Goal: Browse casually

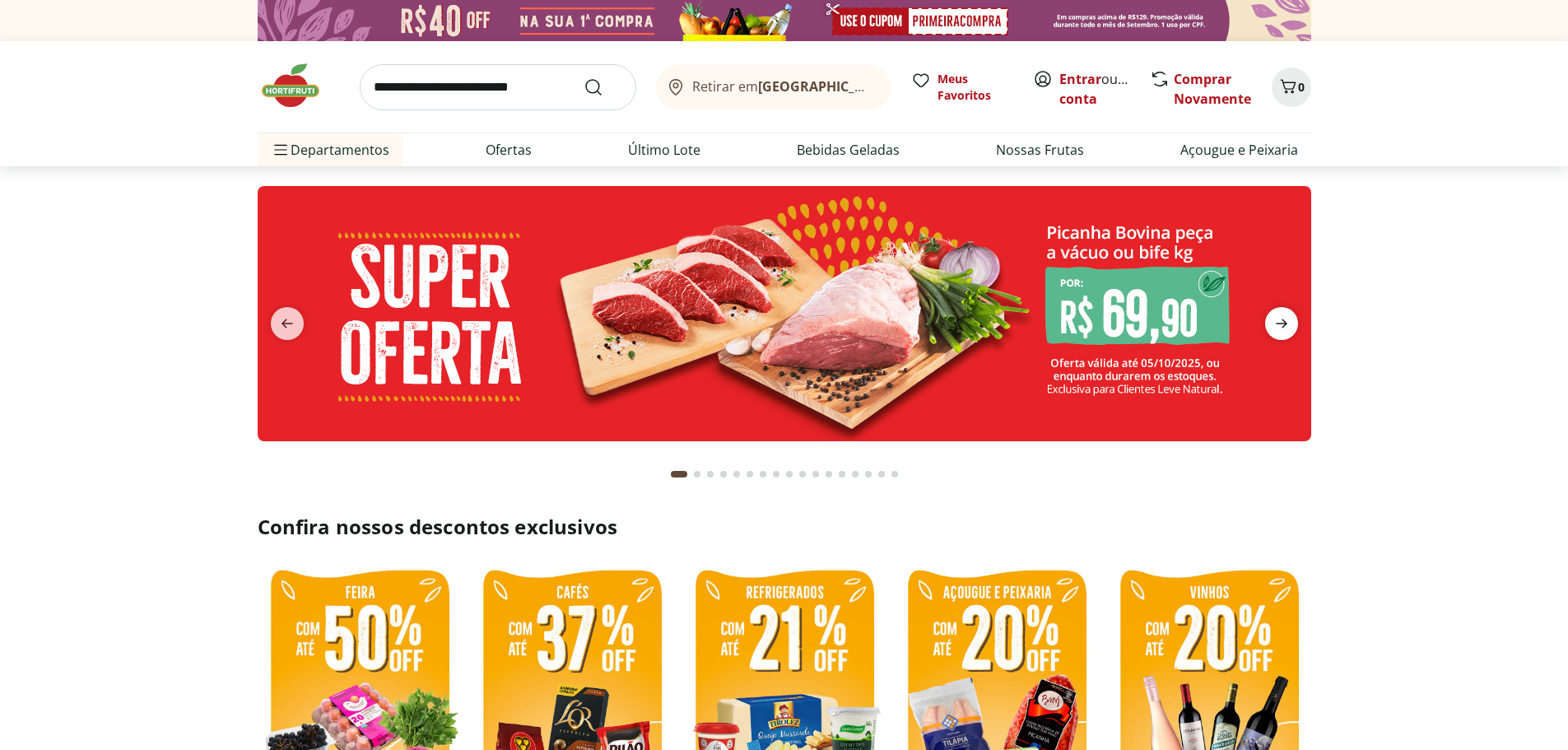
click at [1285, 322] on icon "next" at bounding box center [1280, 324] width 12 height 9
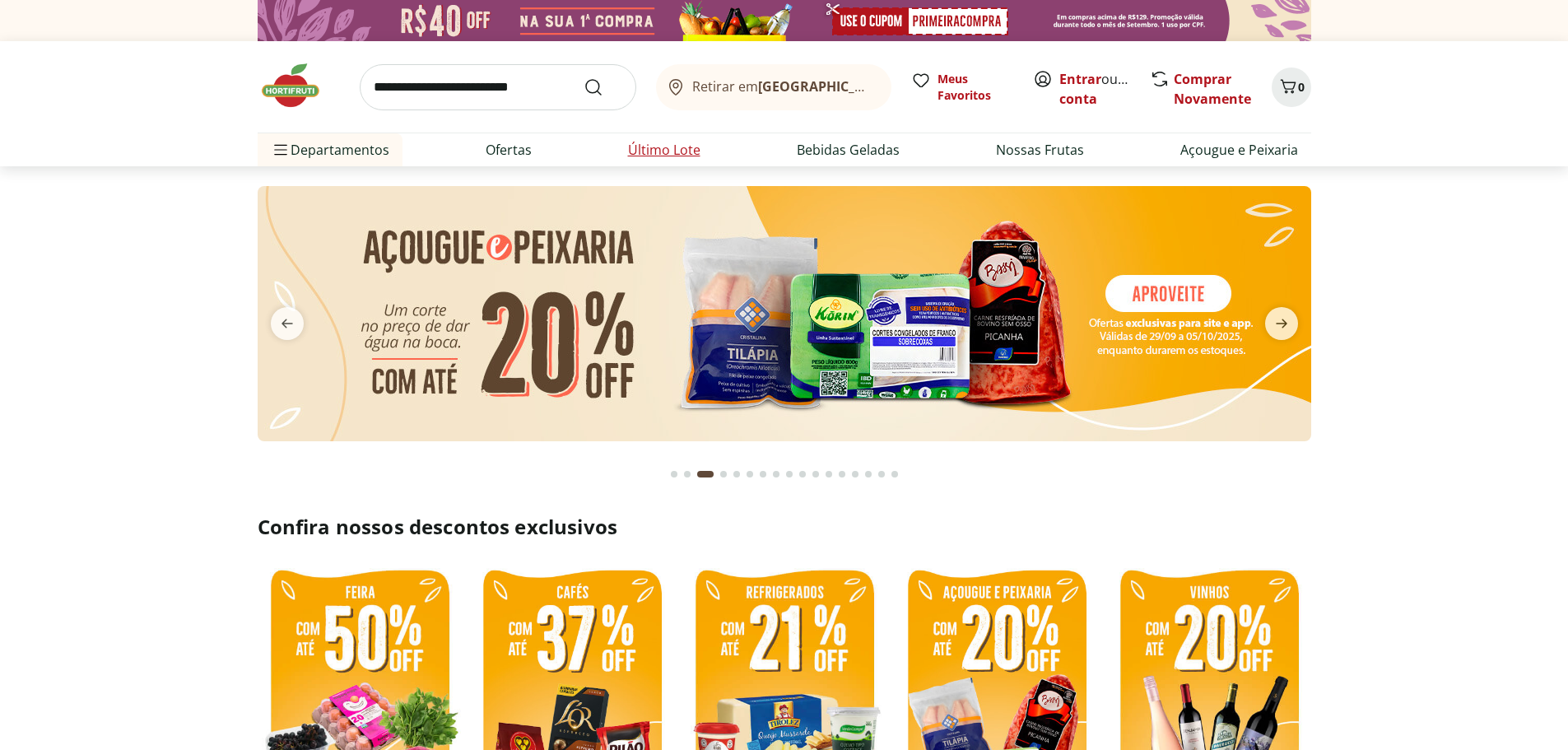
click at [653, 151] on link "Último Lote" at bounding box center [665, 150] width 73 height 20
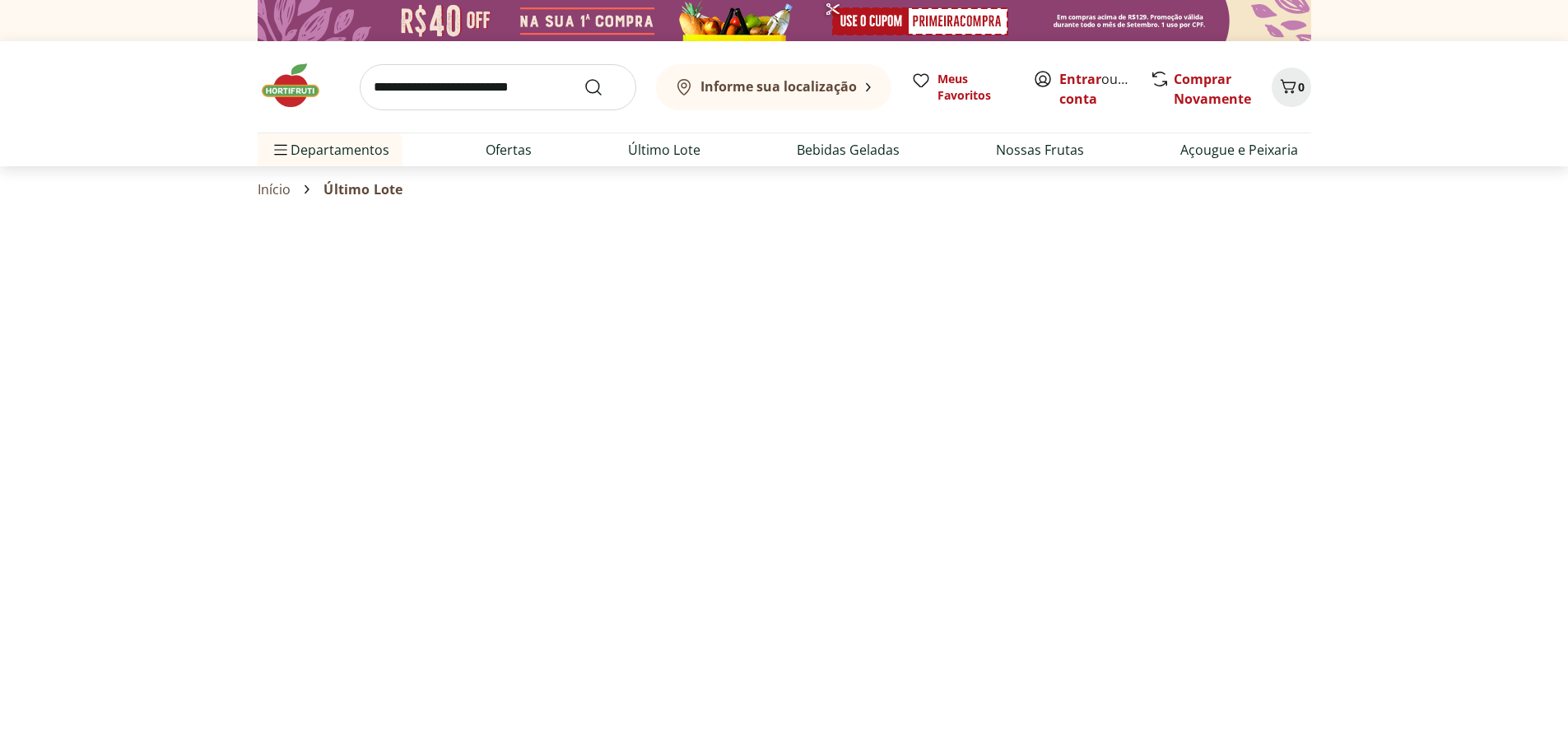
select select "**********"
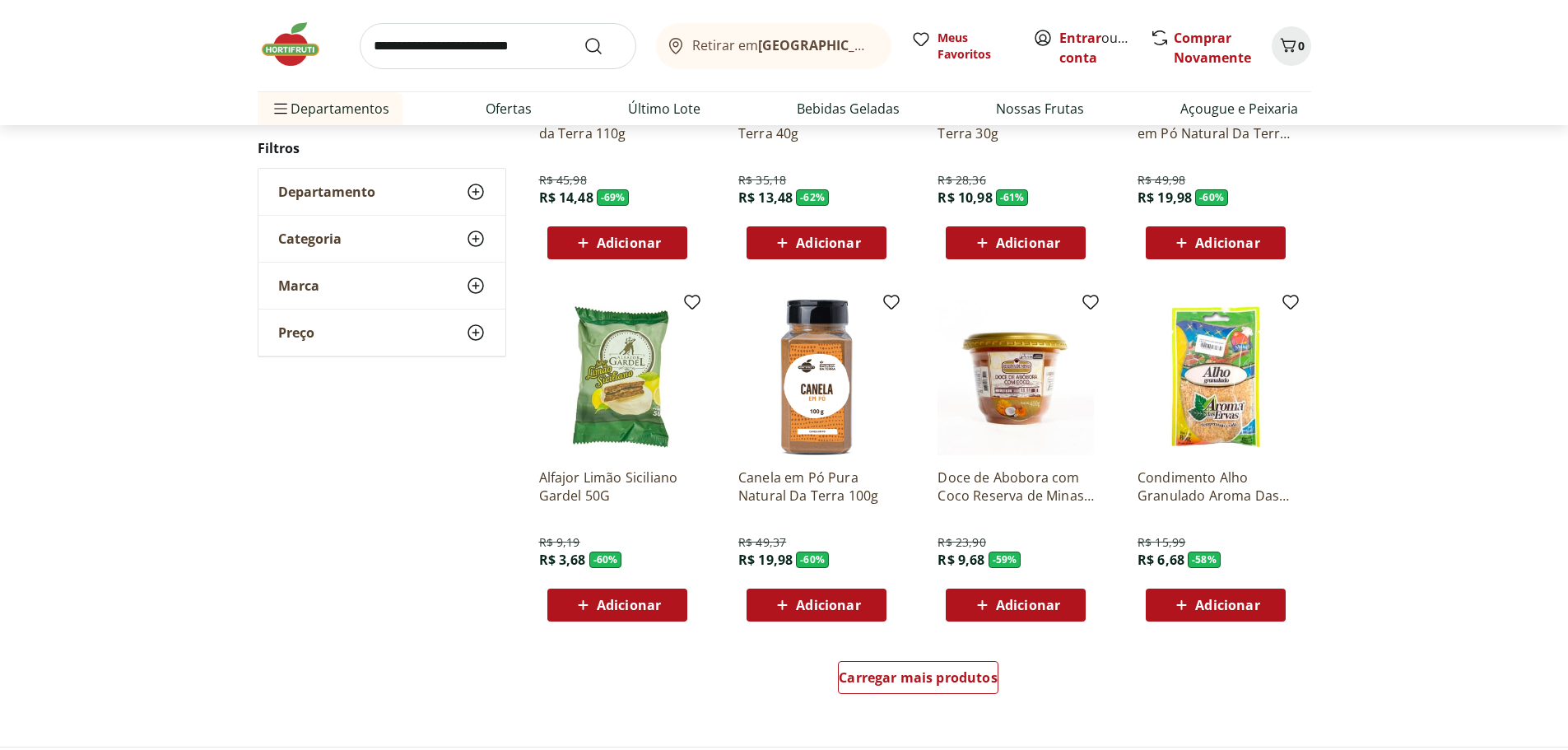
scroll to position [741, 0]
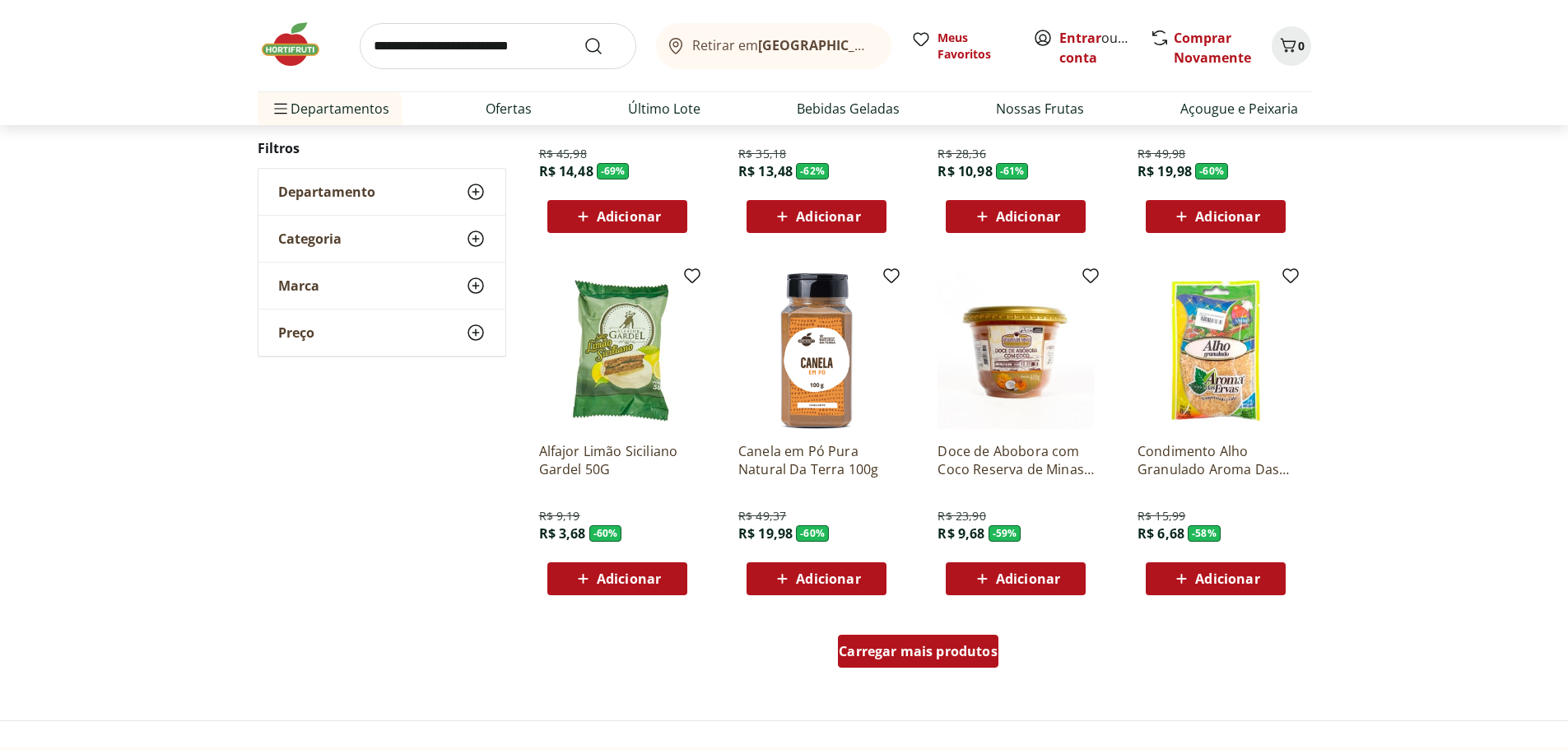
click at [924, 651] on span "Carregar mais produtos" at bounding box center [918, 651] width 159 height 13
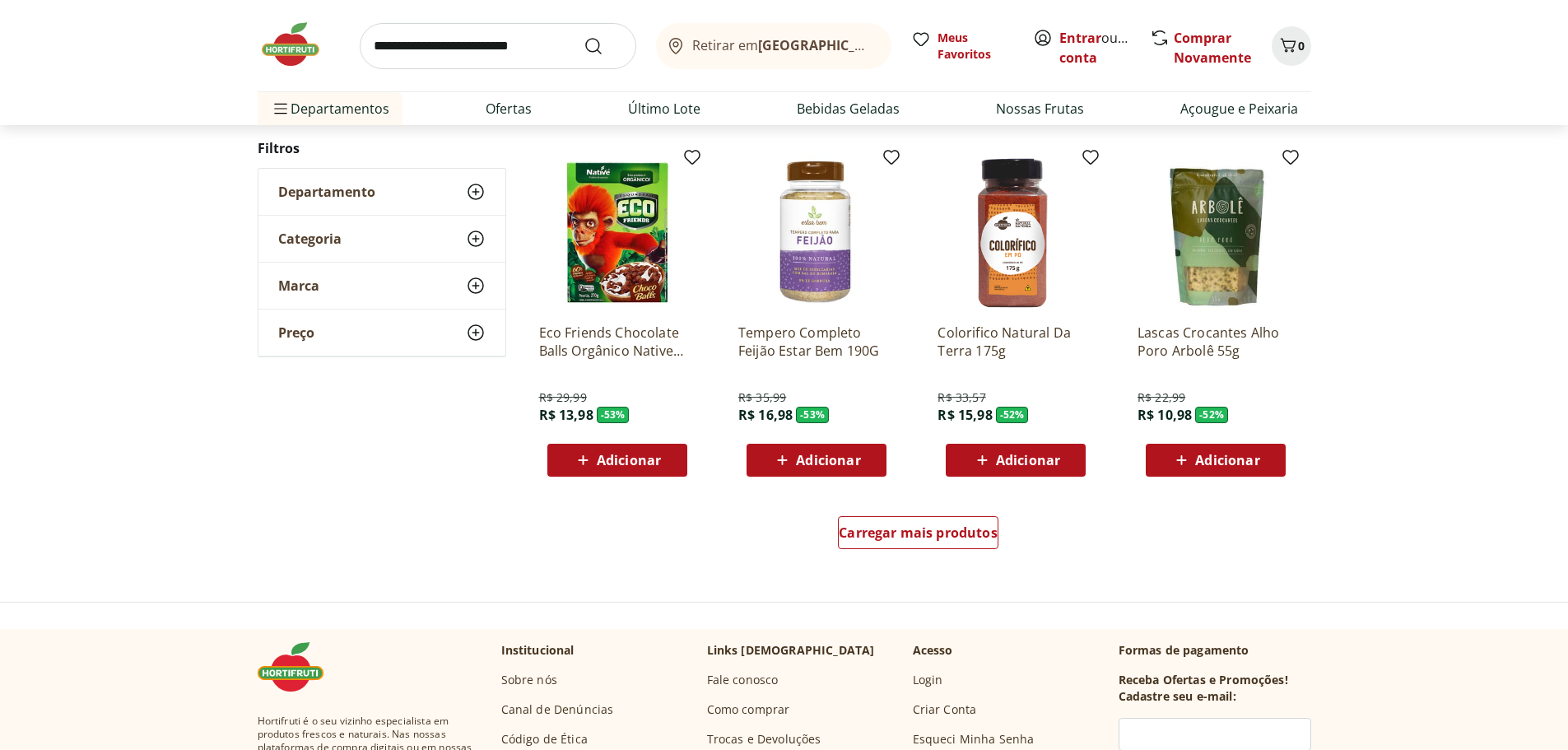
scroll to position [1976, 0]
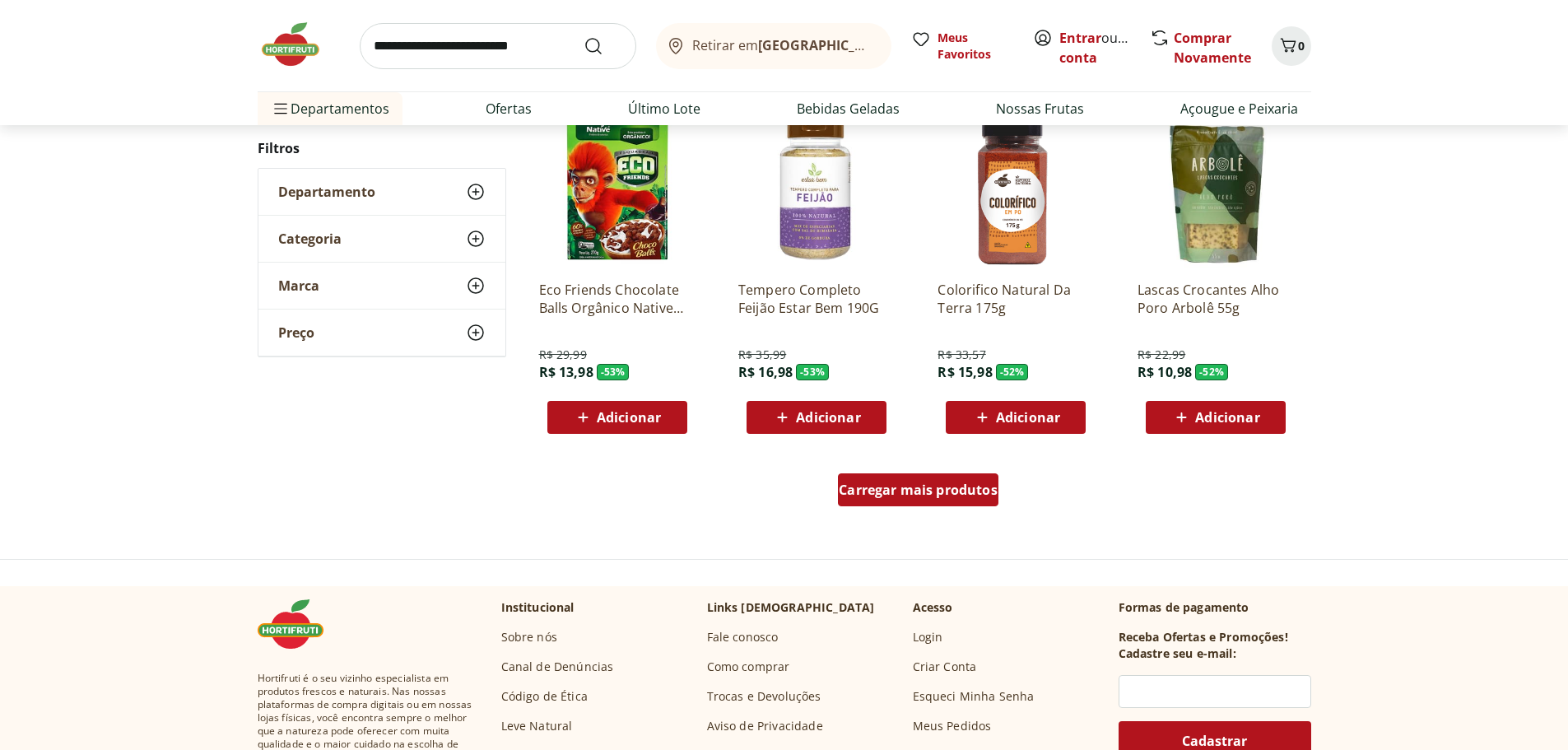
click at [915, 501] on div "Carregar mais produtos" at bounding box center [918, 489] width 161 height 33
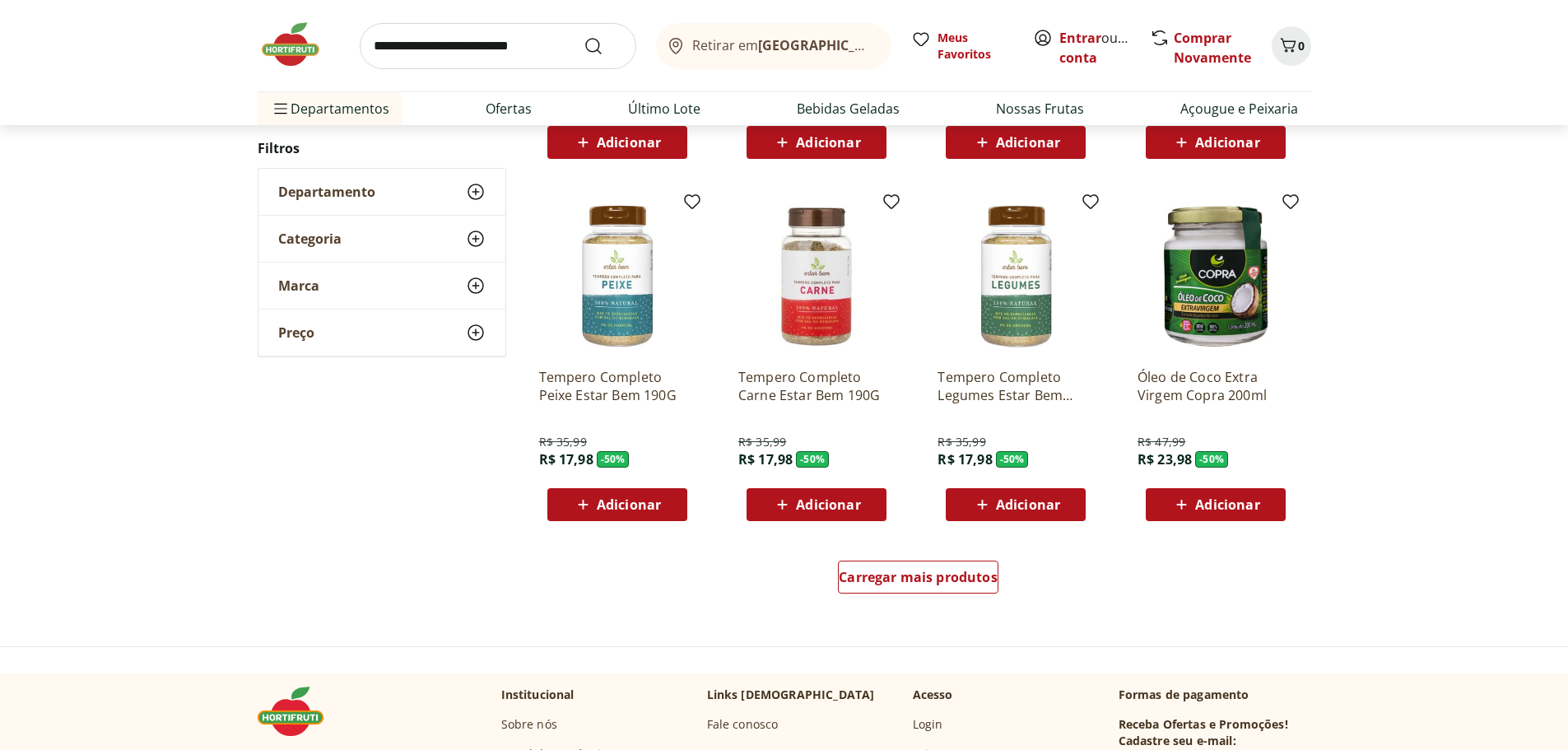
scroll to position [2964, 0]
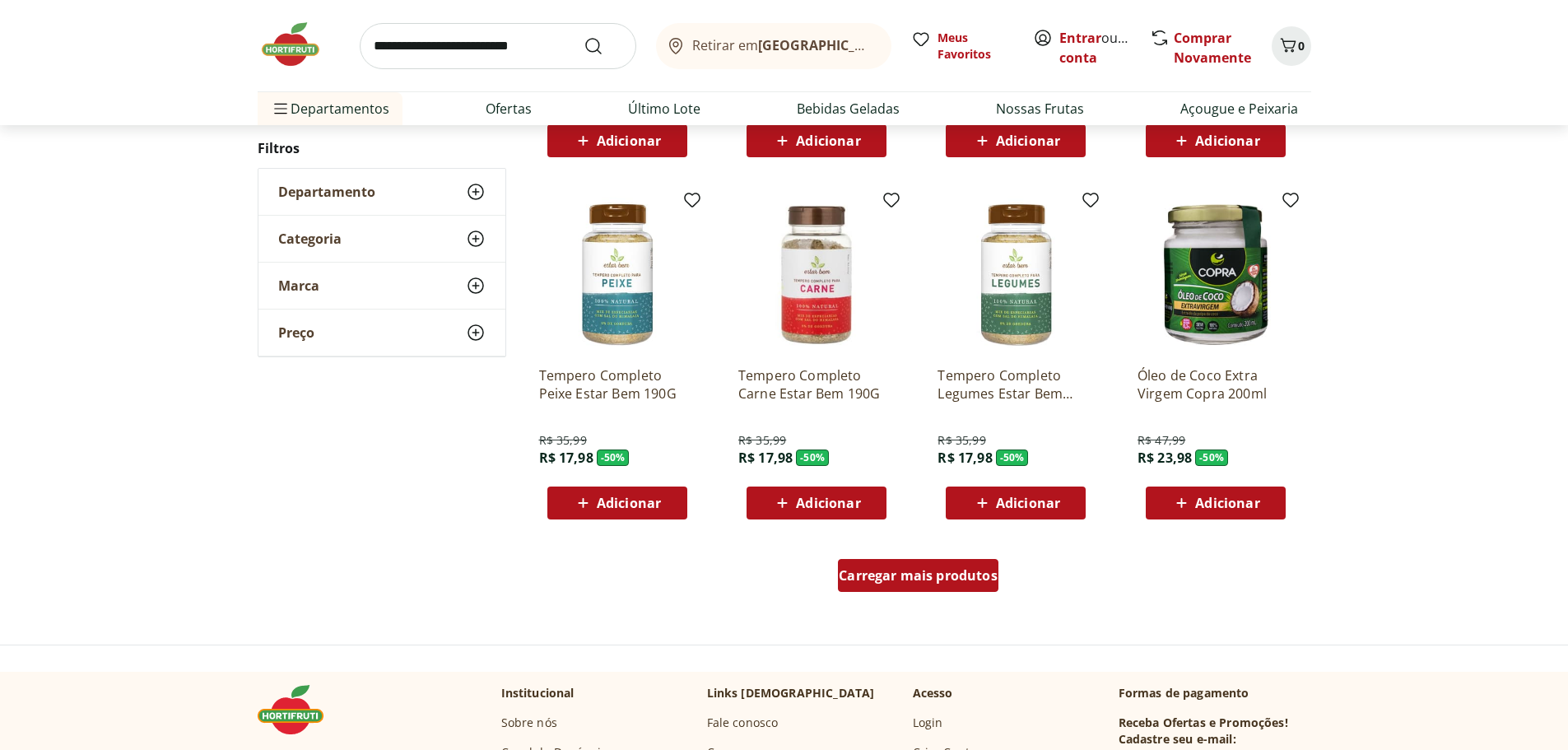
click at [867, 573] on span "Carregar mais produtos" at bounding box center [918, 575] width 159 height 13
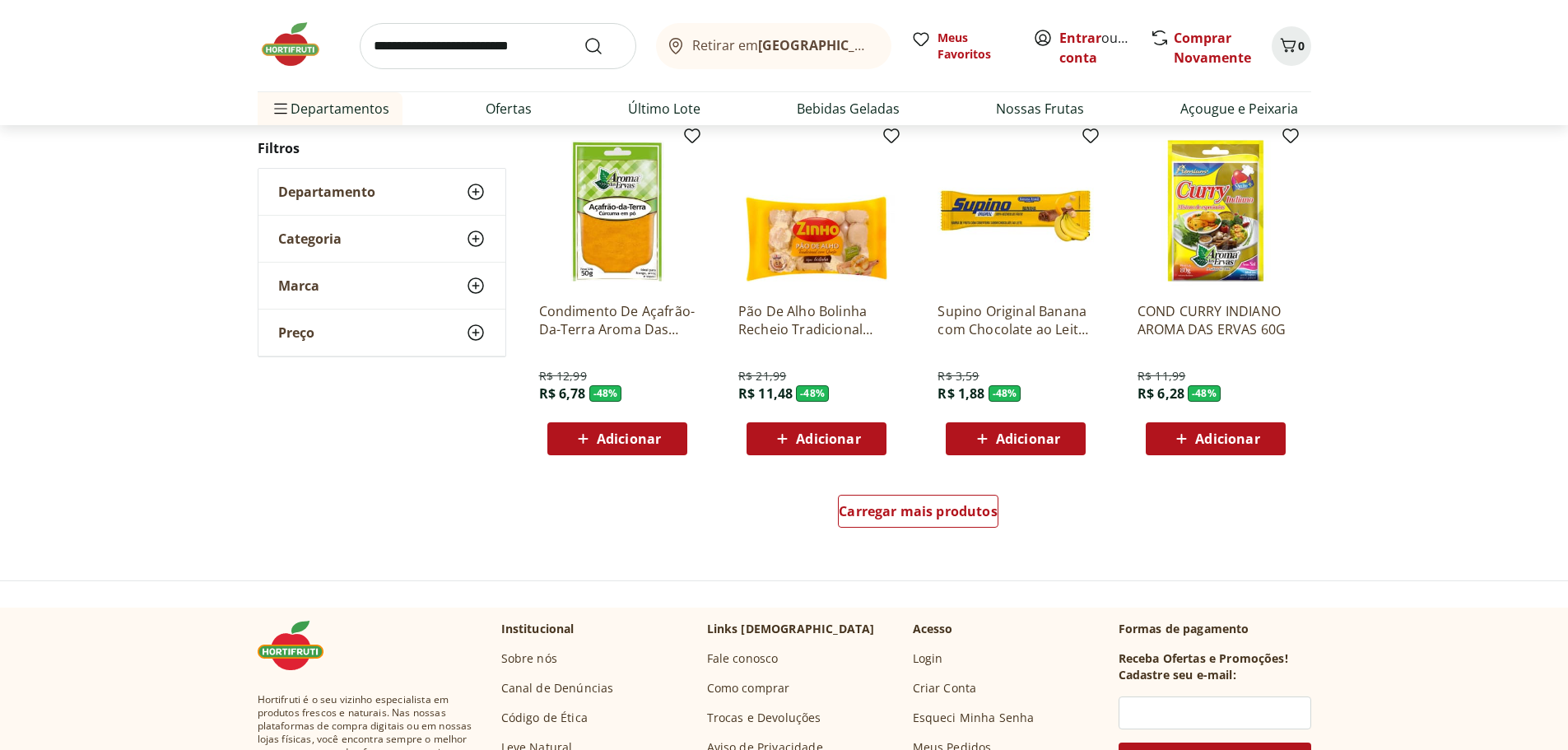
scroll to position [4116, 0]
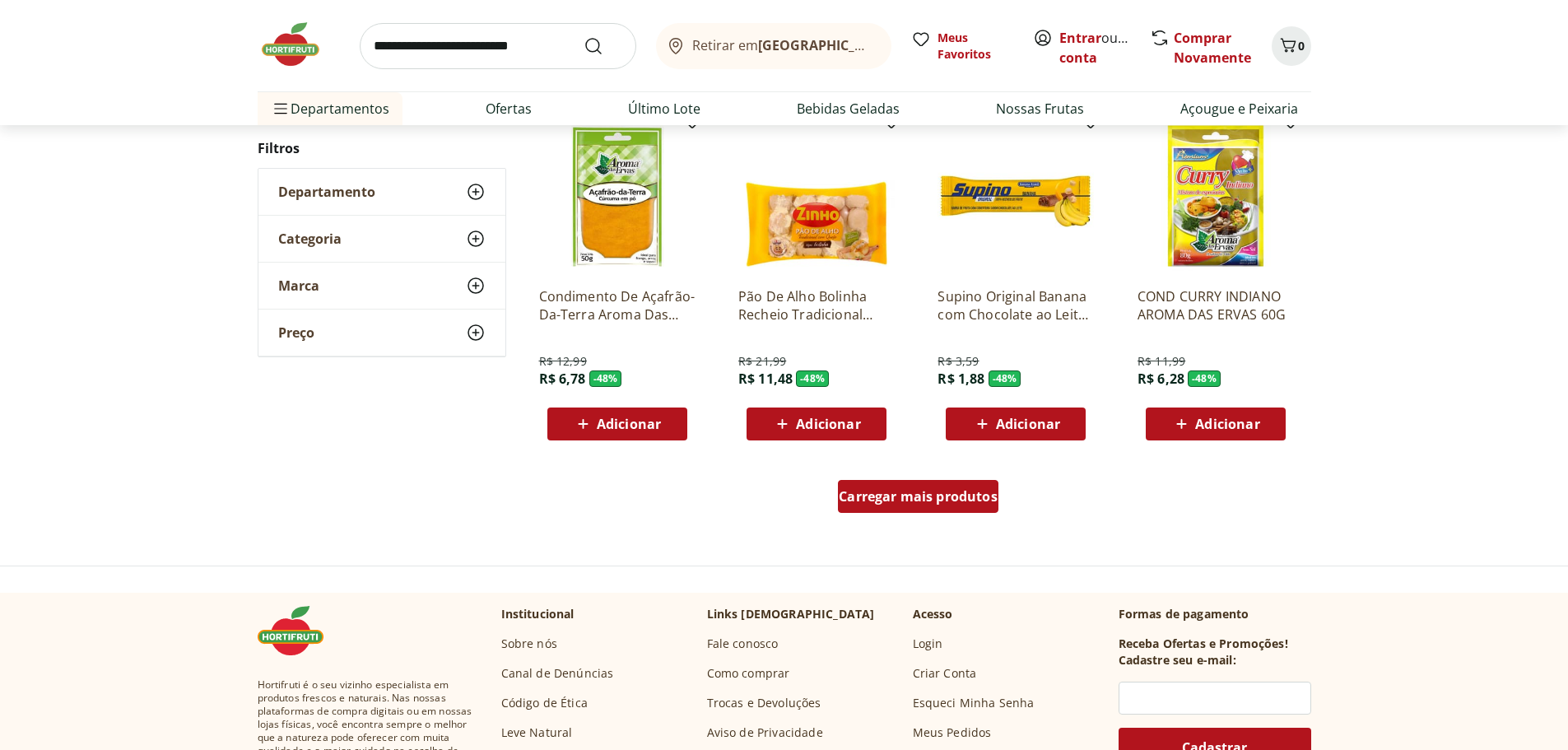
click at [901, 503] on span "Carregar mais produtos" at bounding box center [918, 496] width 159 height 13
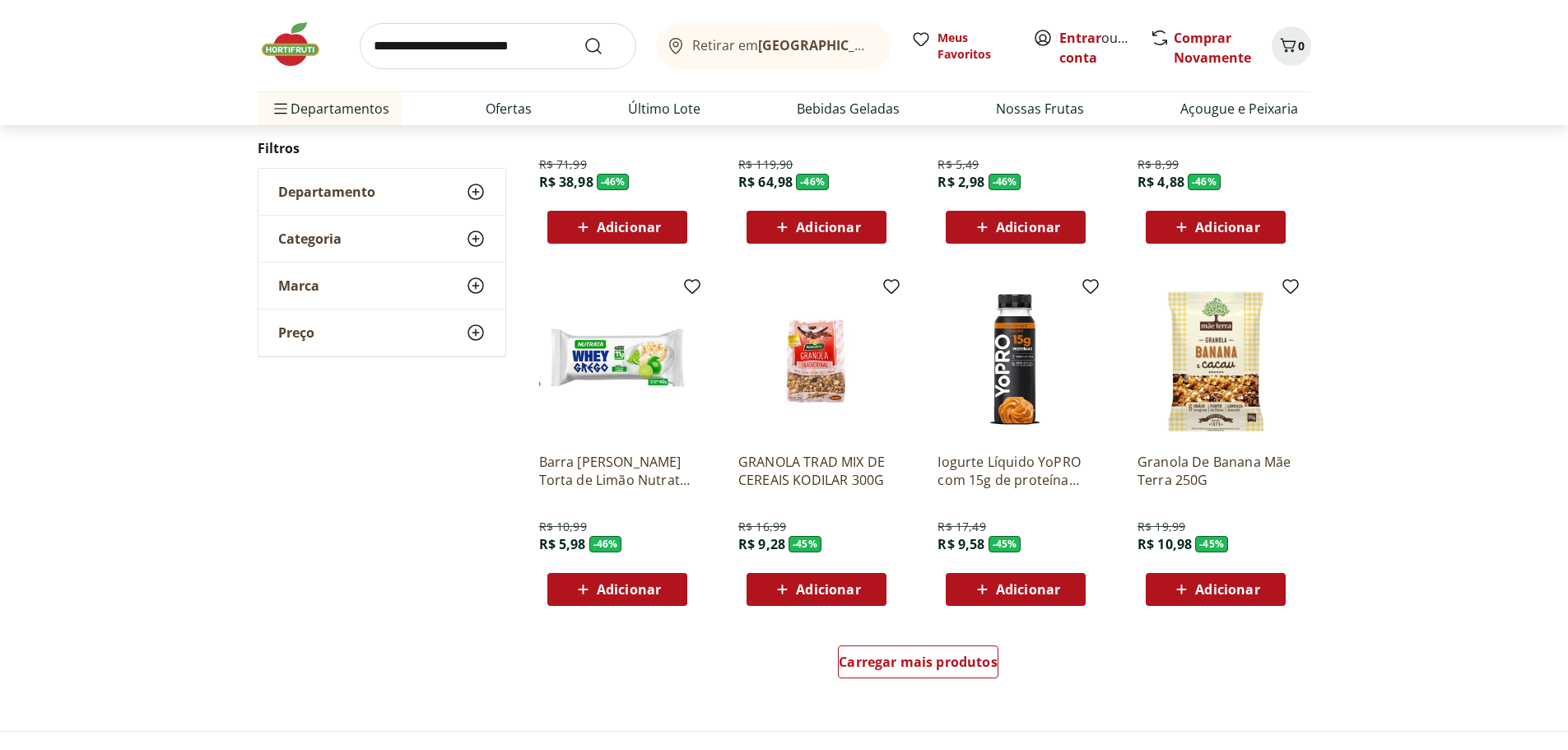
scroll to position [5104, 0]
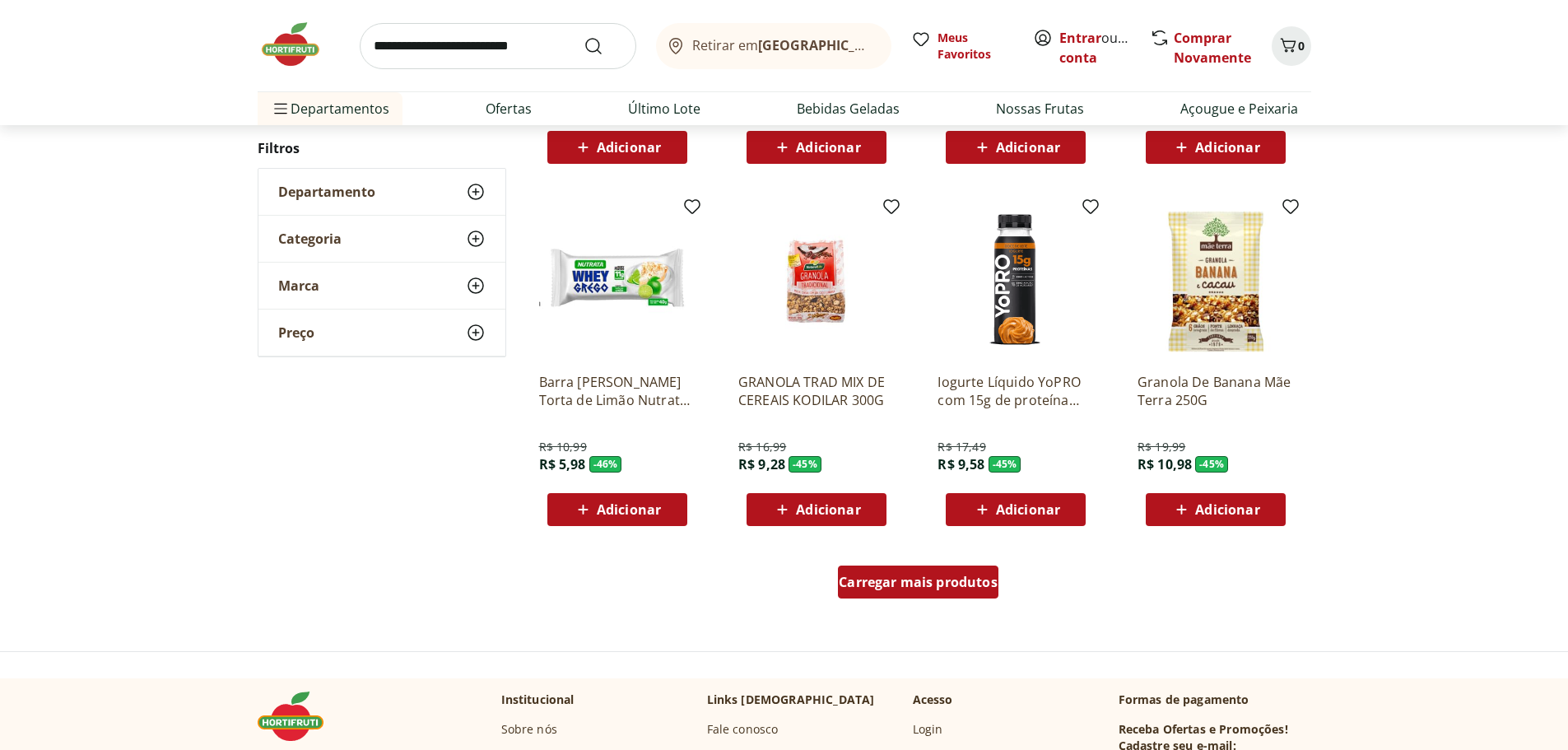
click at [928, 575] on span "Carregar mais produtos" at bounding box center [918, 581] width 159 height 13
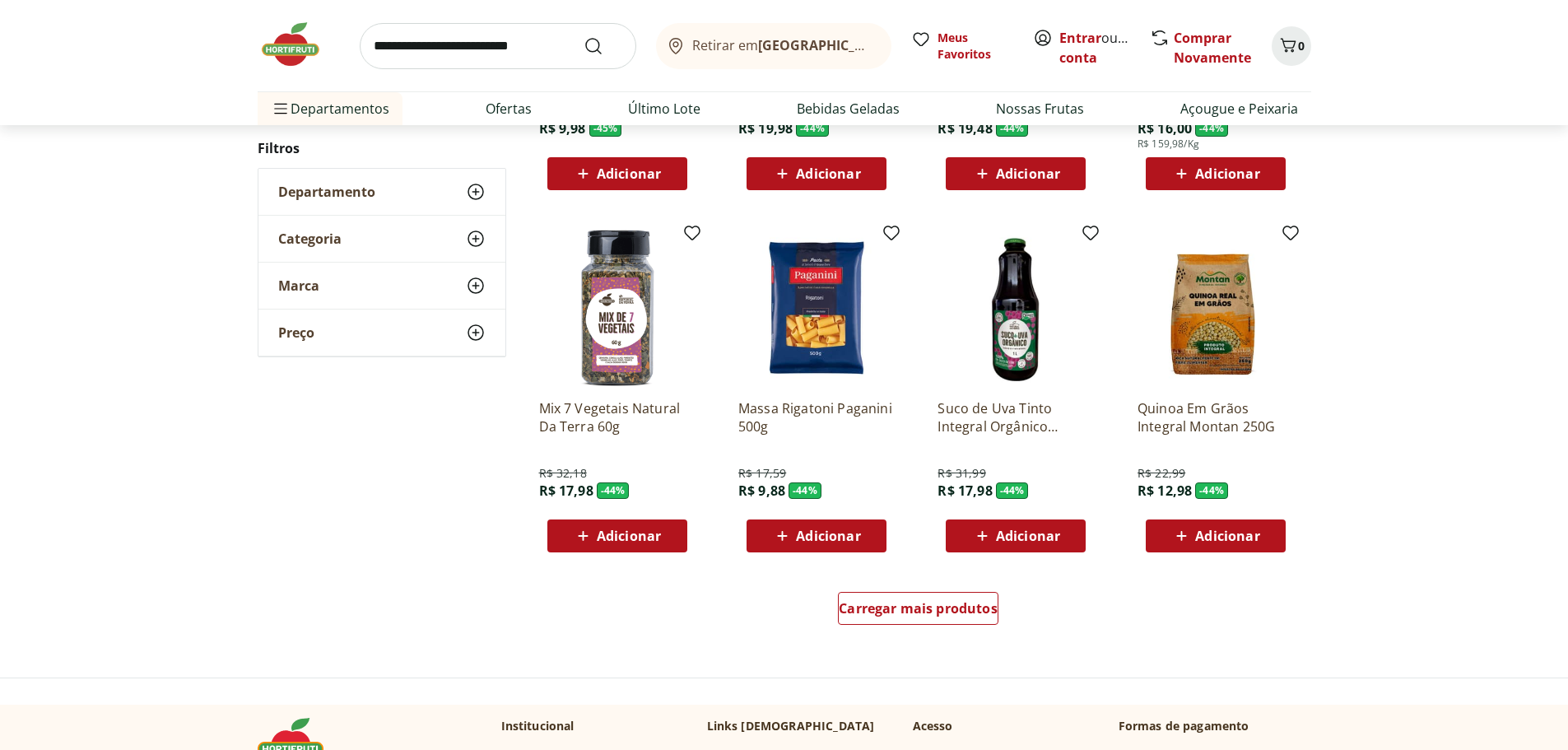
scroll to position [6173, 0]
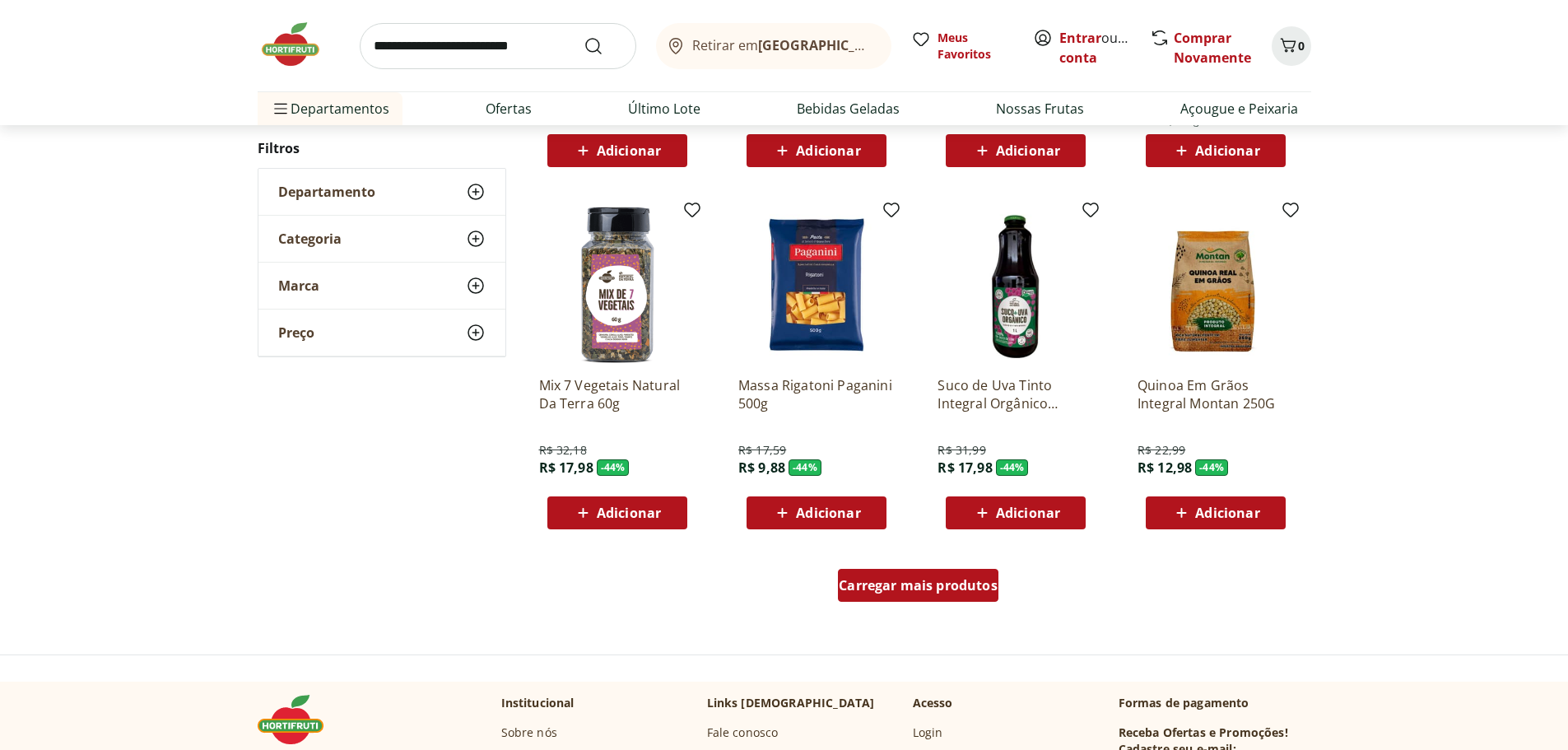
click at [934, 588] on span "Carregar mais produtos" at bounding box center [918, 585] width 159 height 13
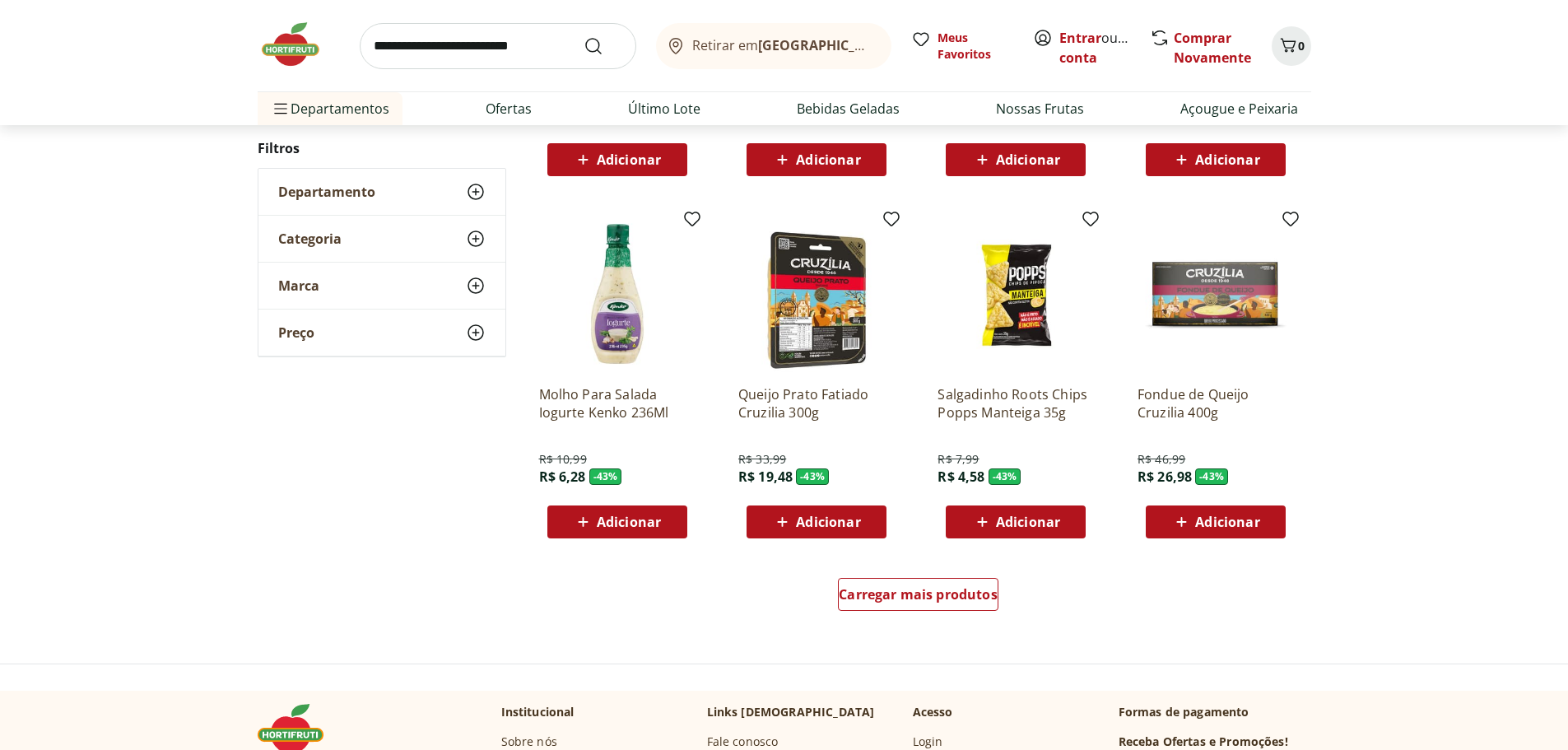
scroll to position [7243, 0]
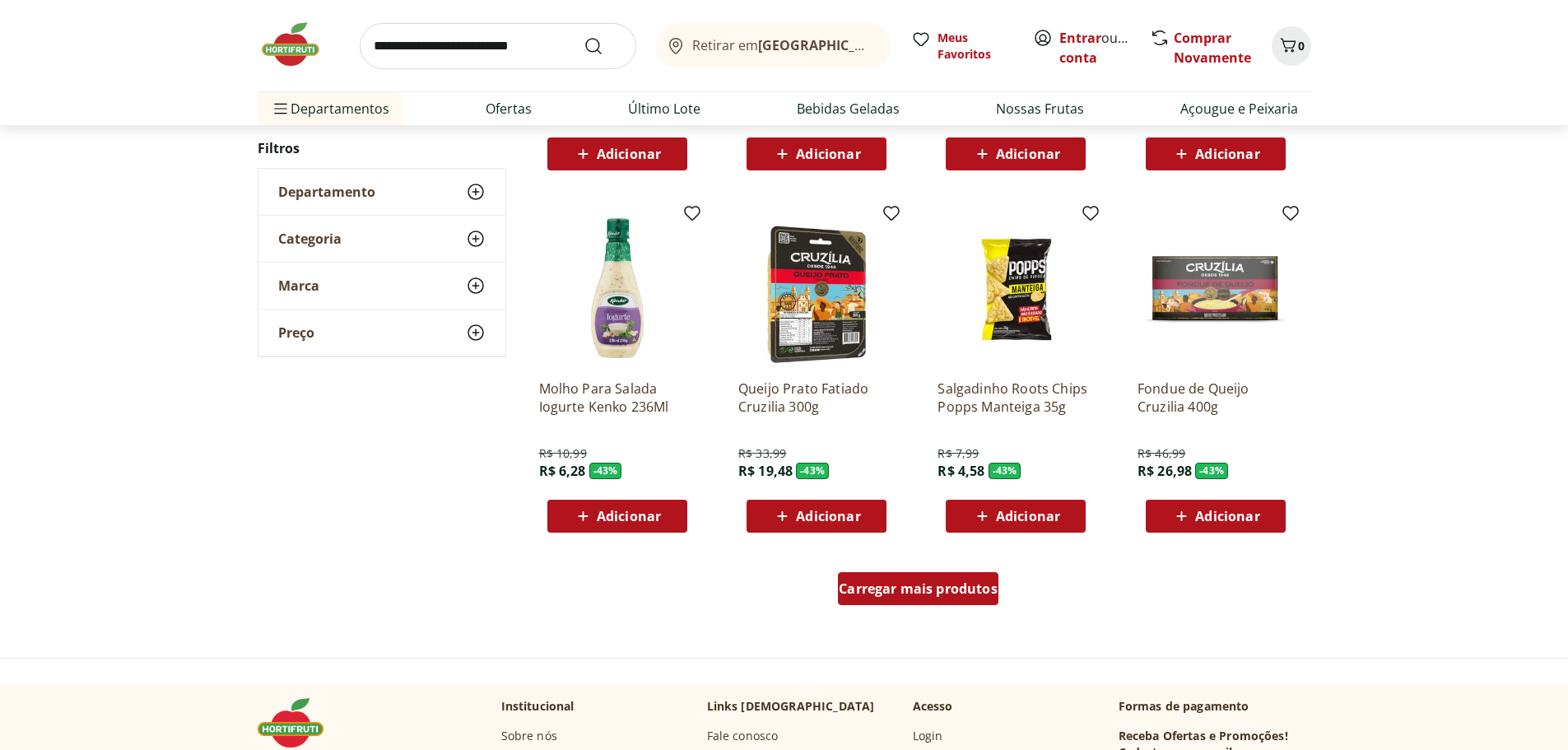
click at [974, 585] on span "Carregar mais produtos" at bounding box center [918, 588] width 159 height 13
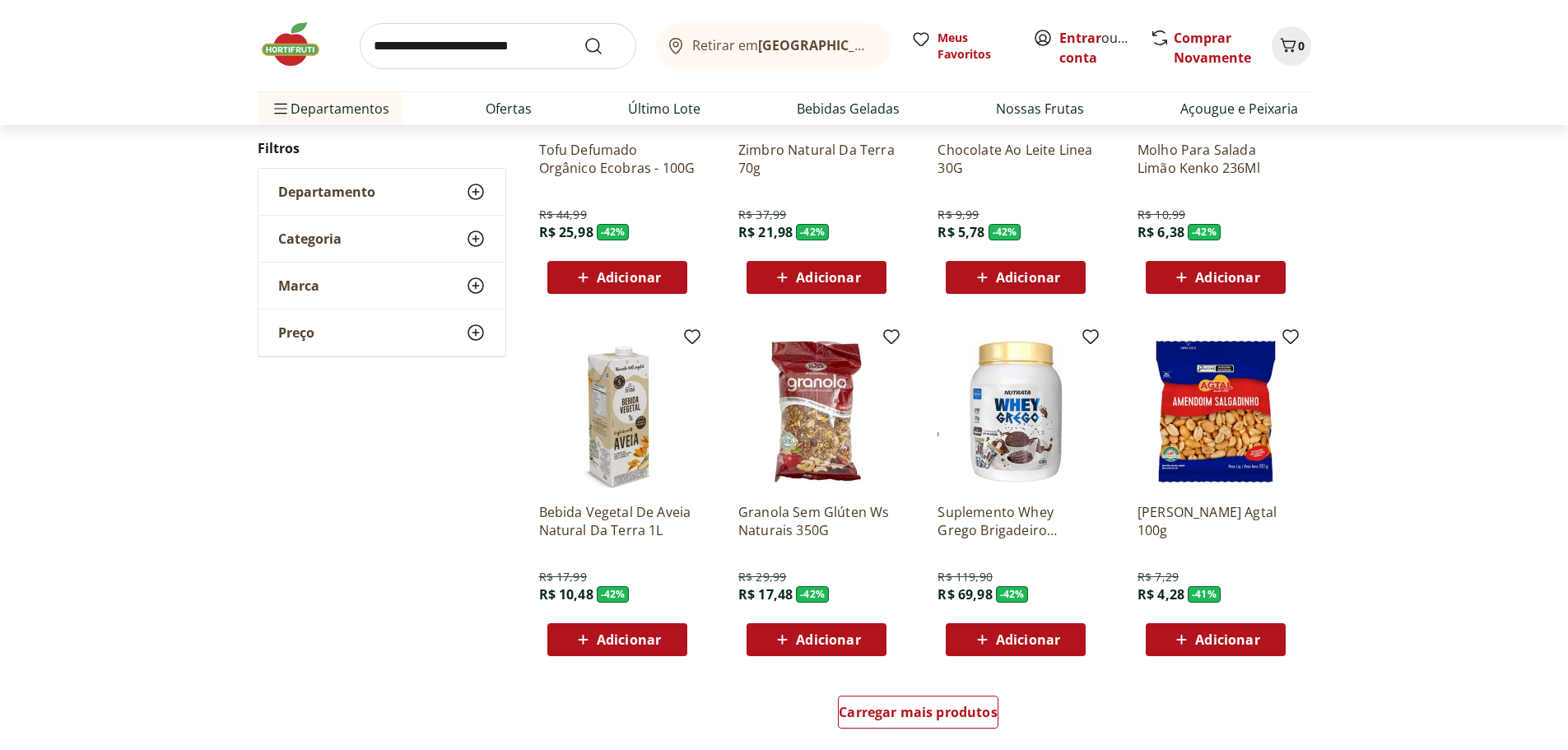
scroll to position [8314, 0]
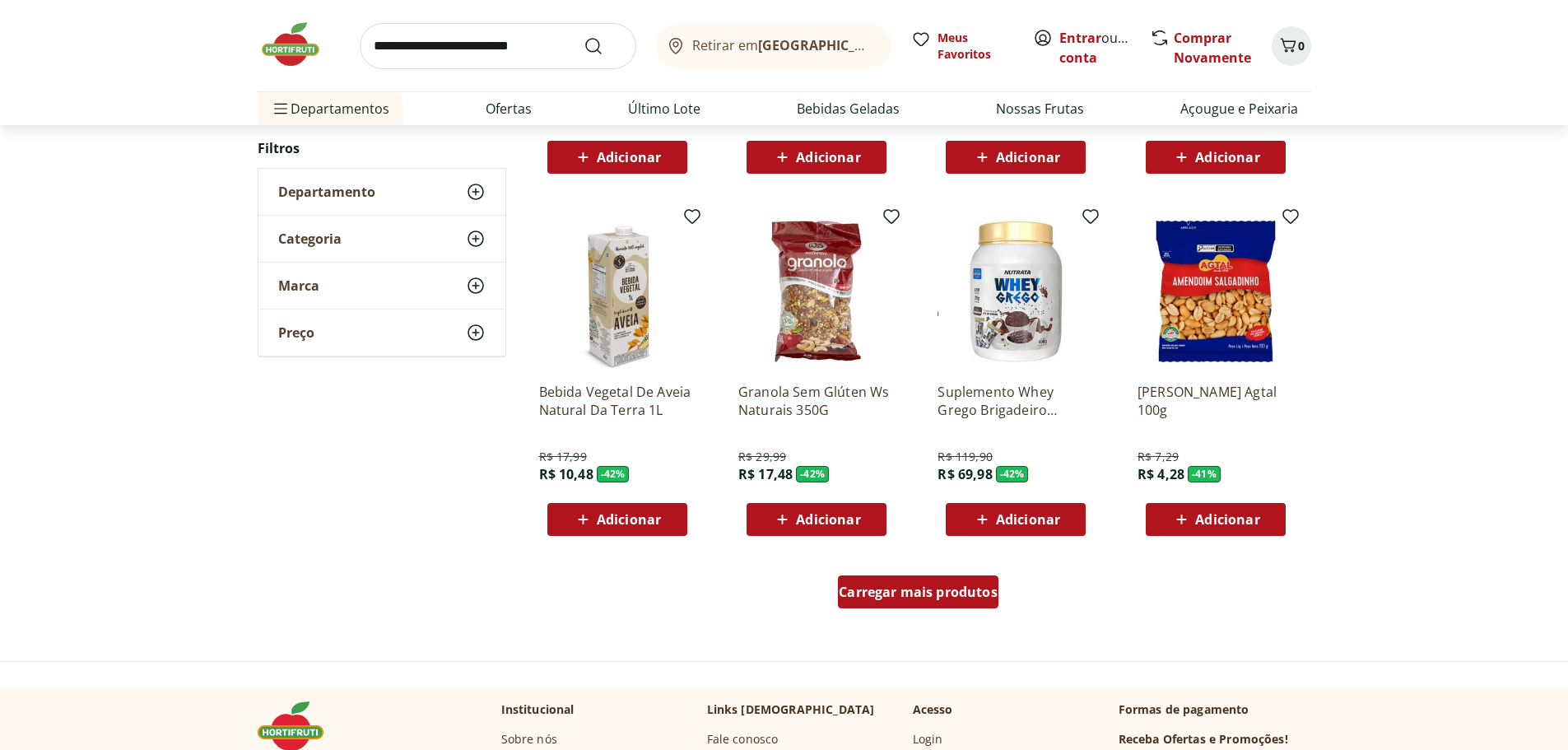
click at [884, 601] on div "Carregar mais produtos" at bounding box center [918, 591] width 161 height 33
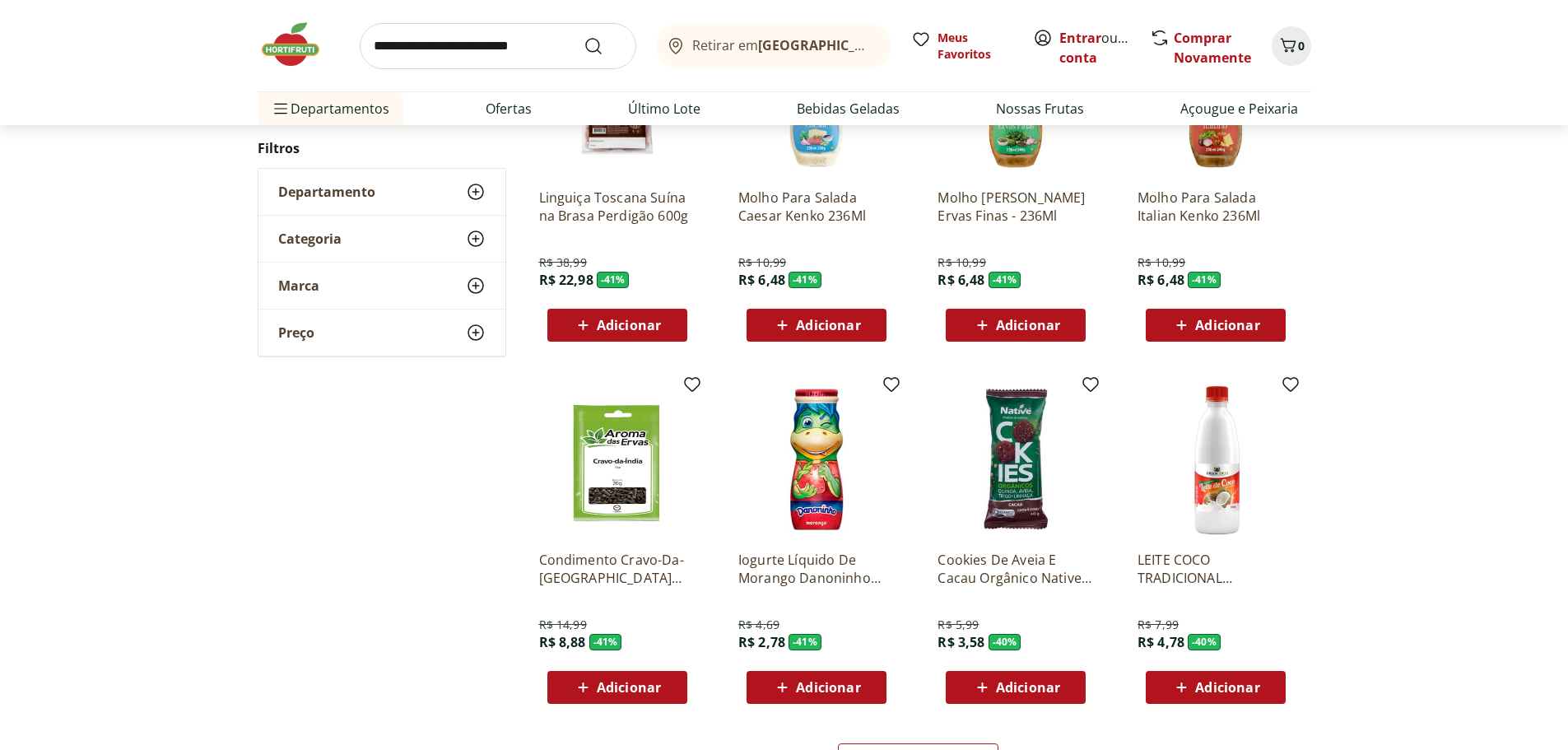
scroll to position [9301, 0]
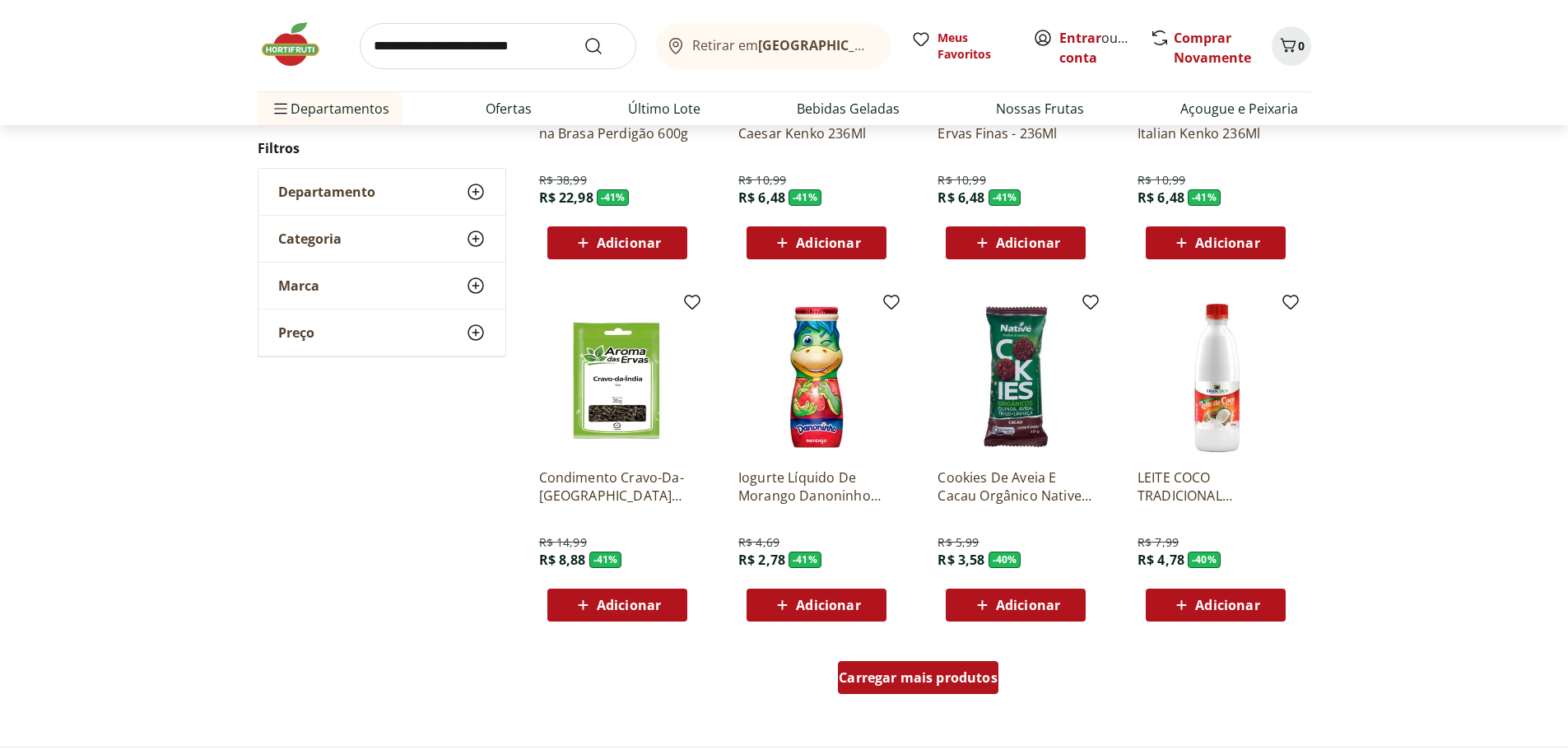
drag, startPoint x: 974, startPoint y: 675, endPoint x: 1457, endPoint y: 439, distance: 537.6
click at [974, 675] on span "Carregar mais produtos" at bounding box center [918, 677] width 159 height 13
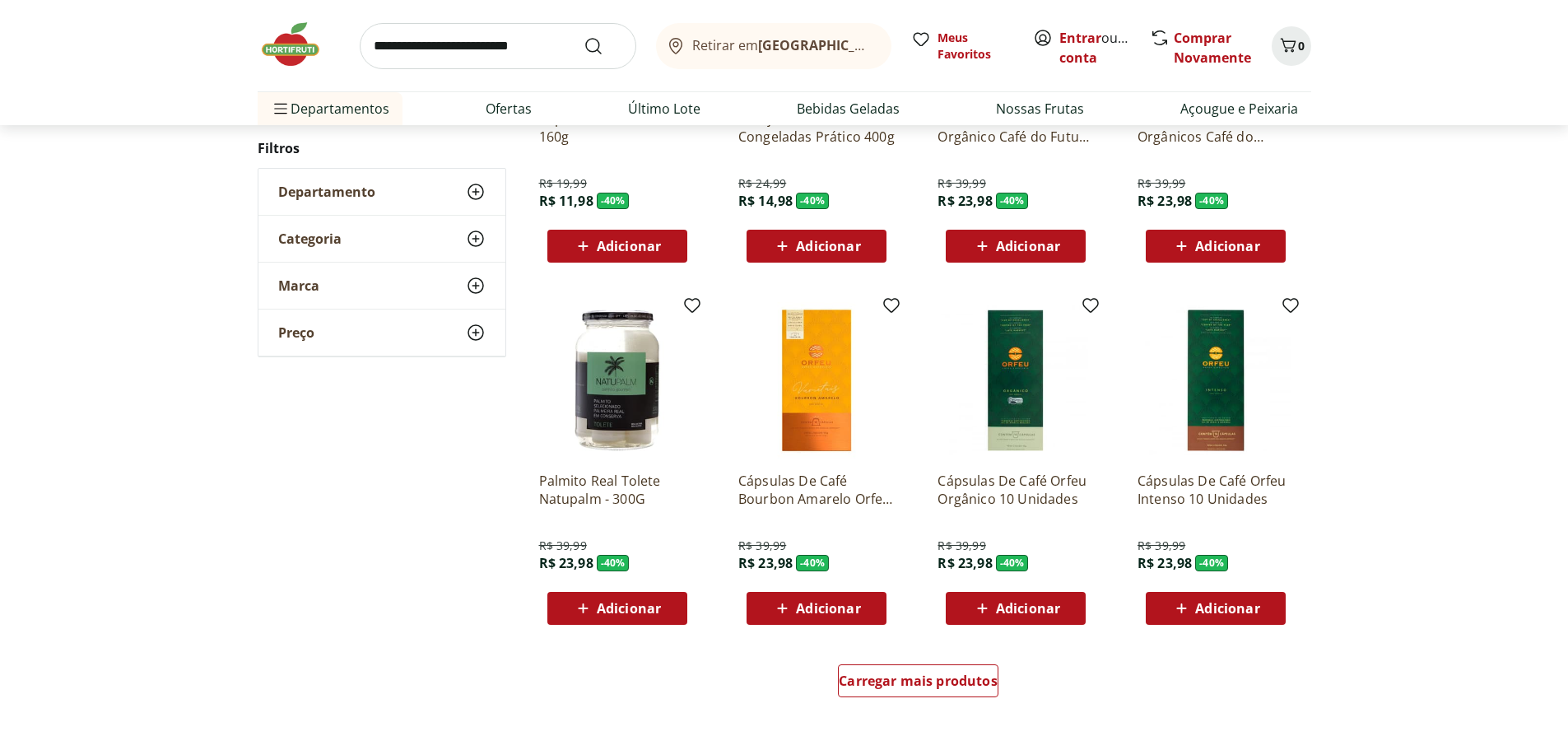
scroll to position [10536, 0]
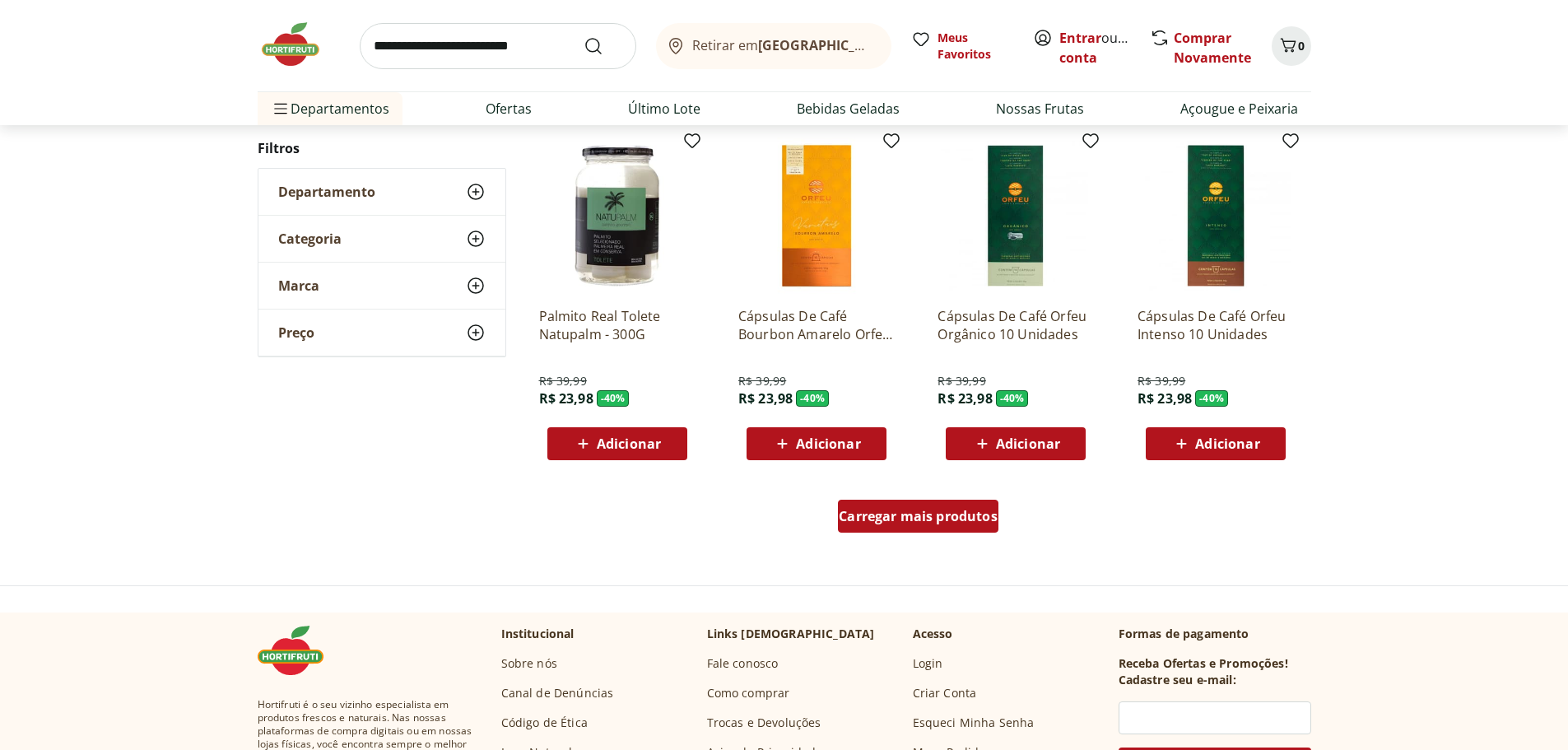
click at [984, 522] on span "Carregar mais produtos" at bounding box center [918, 516] width 159 height 13
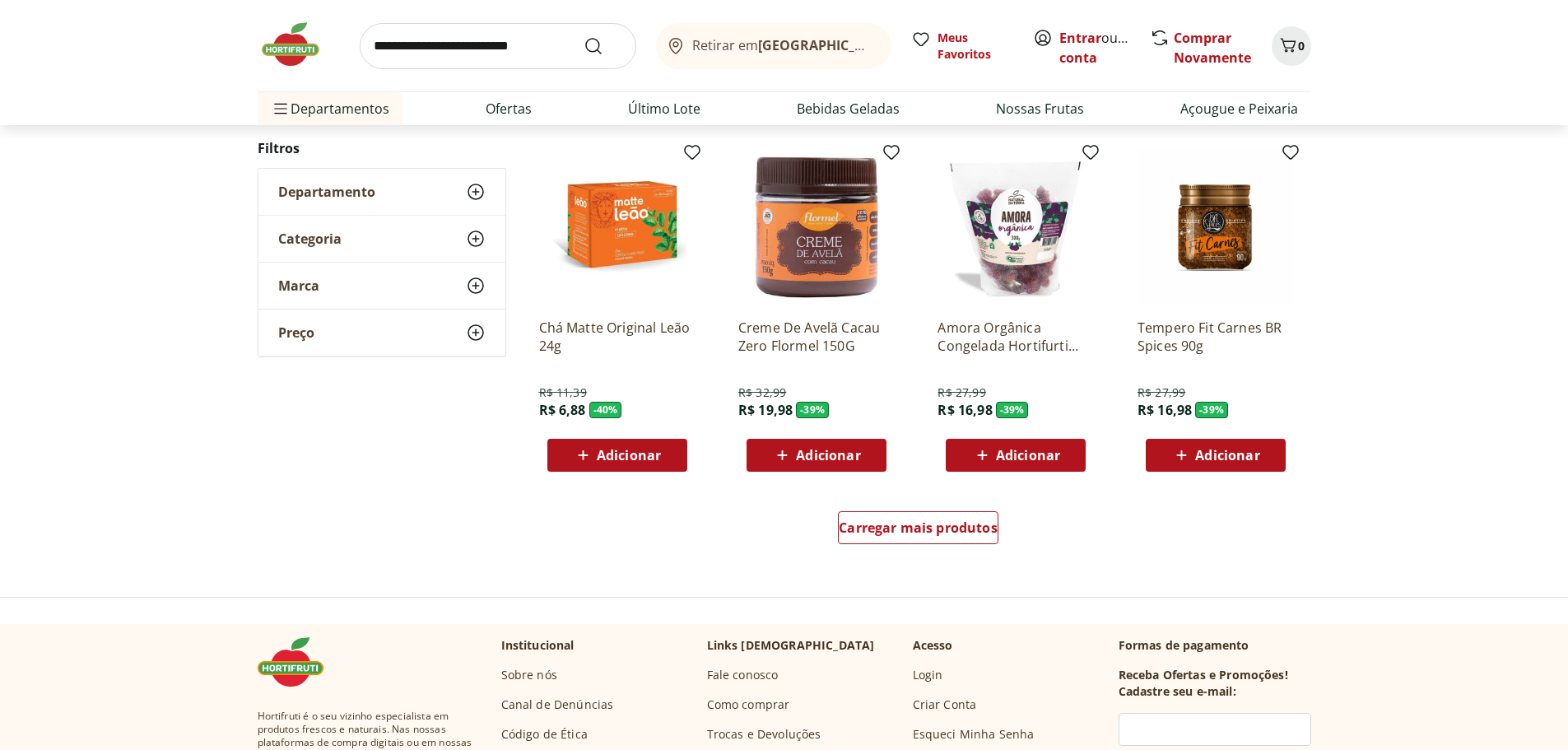
scroll to position [11606, 0]
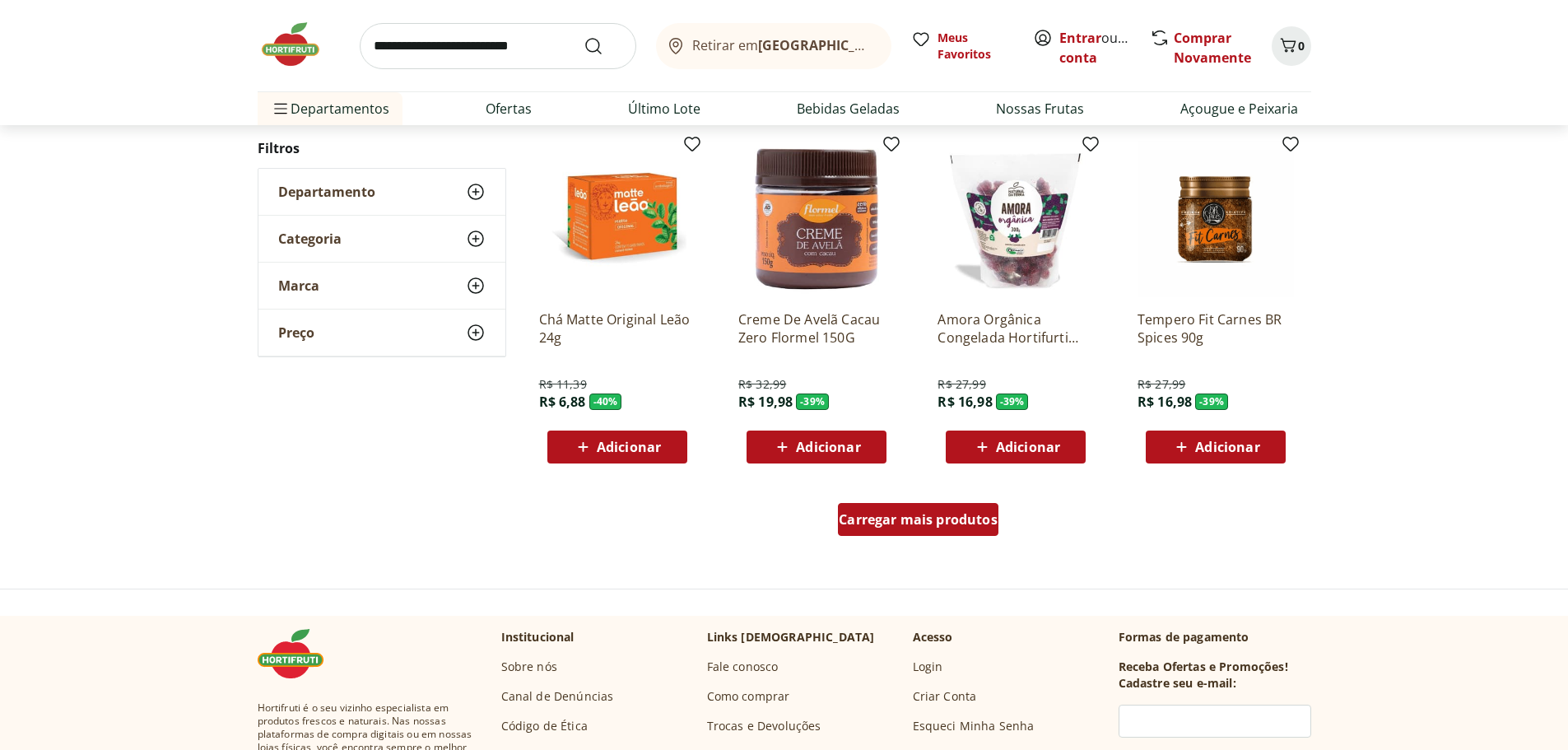
click at [956, 516] on span "Carregar mais produtos" at bounding box center [918, 519] width 159 height 13
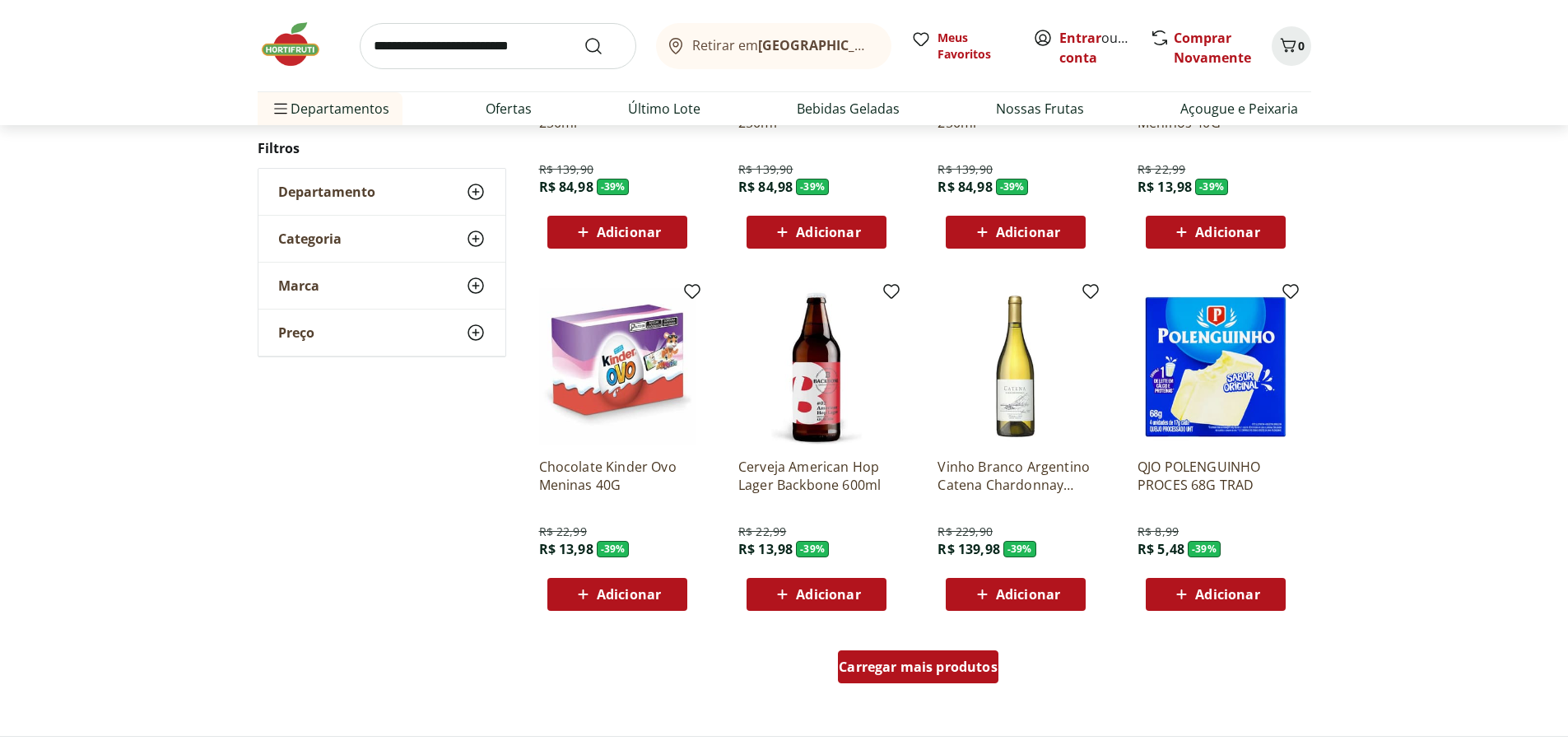
scroll to position [12676, 0]
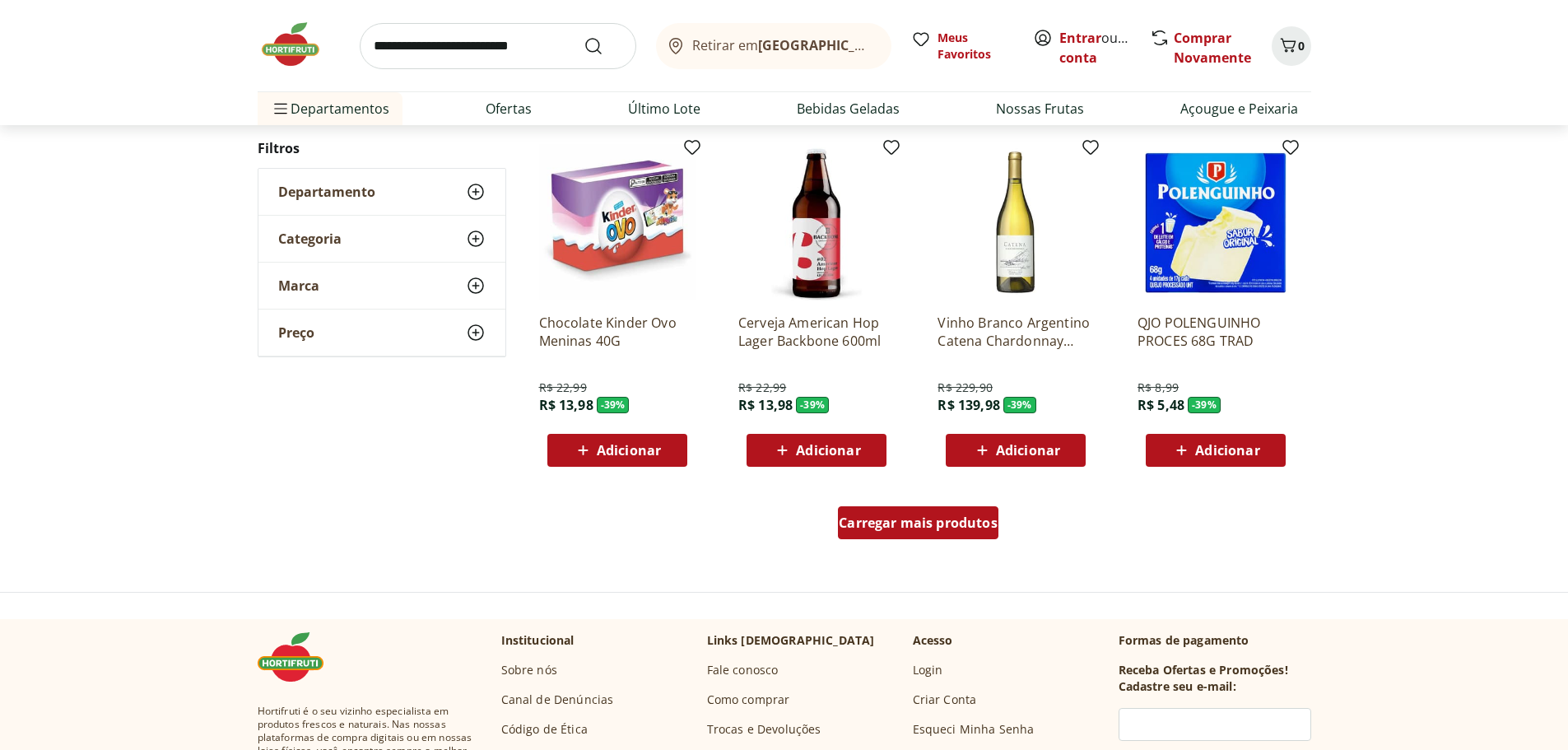
click at [947, 542] on link "Carregar mais produtos" at bounding box center [918, 525] width 161 height 40
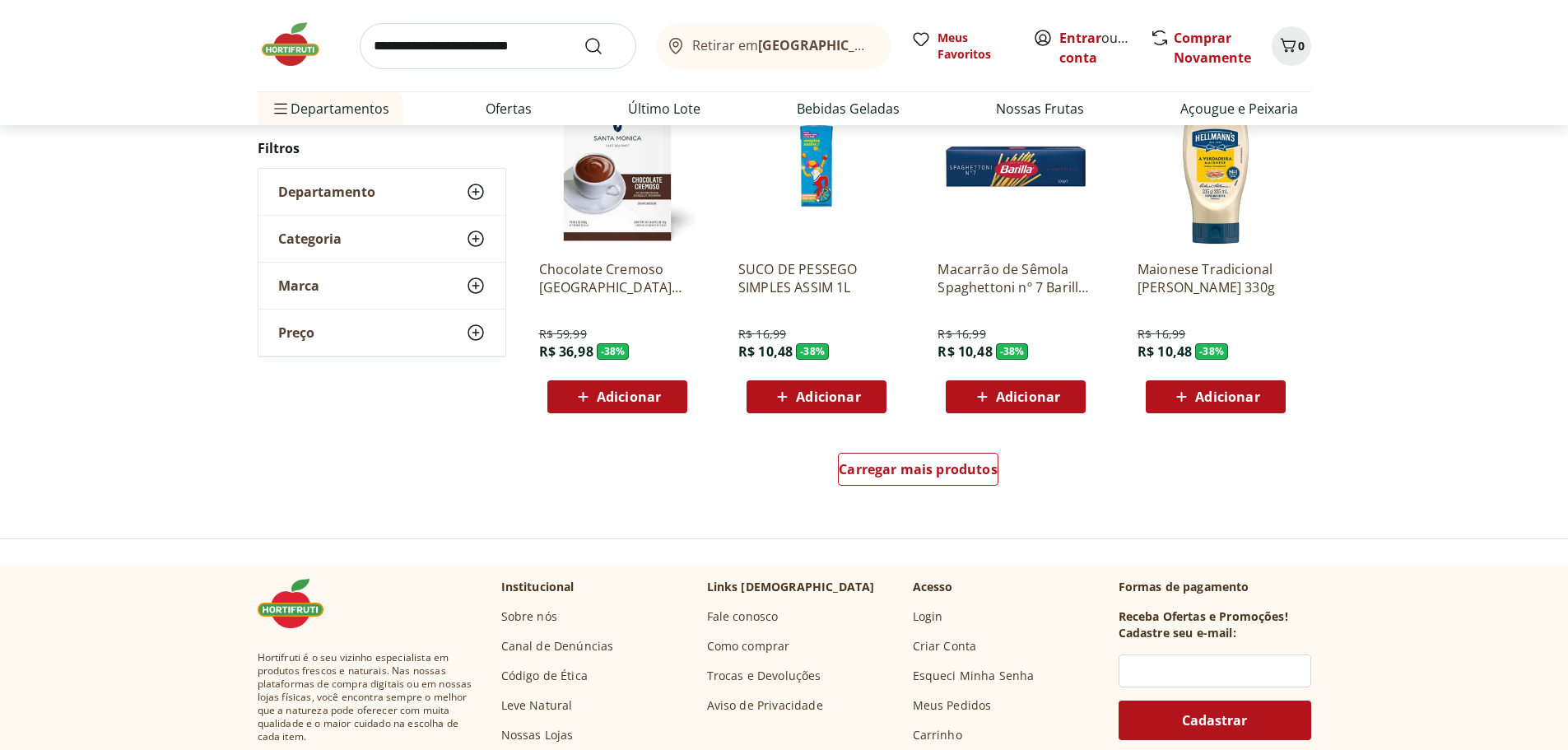
scroll to position [13828, 0]
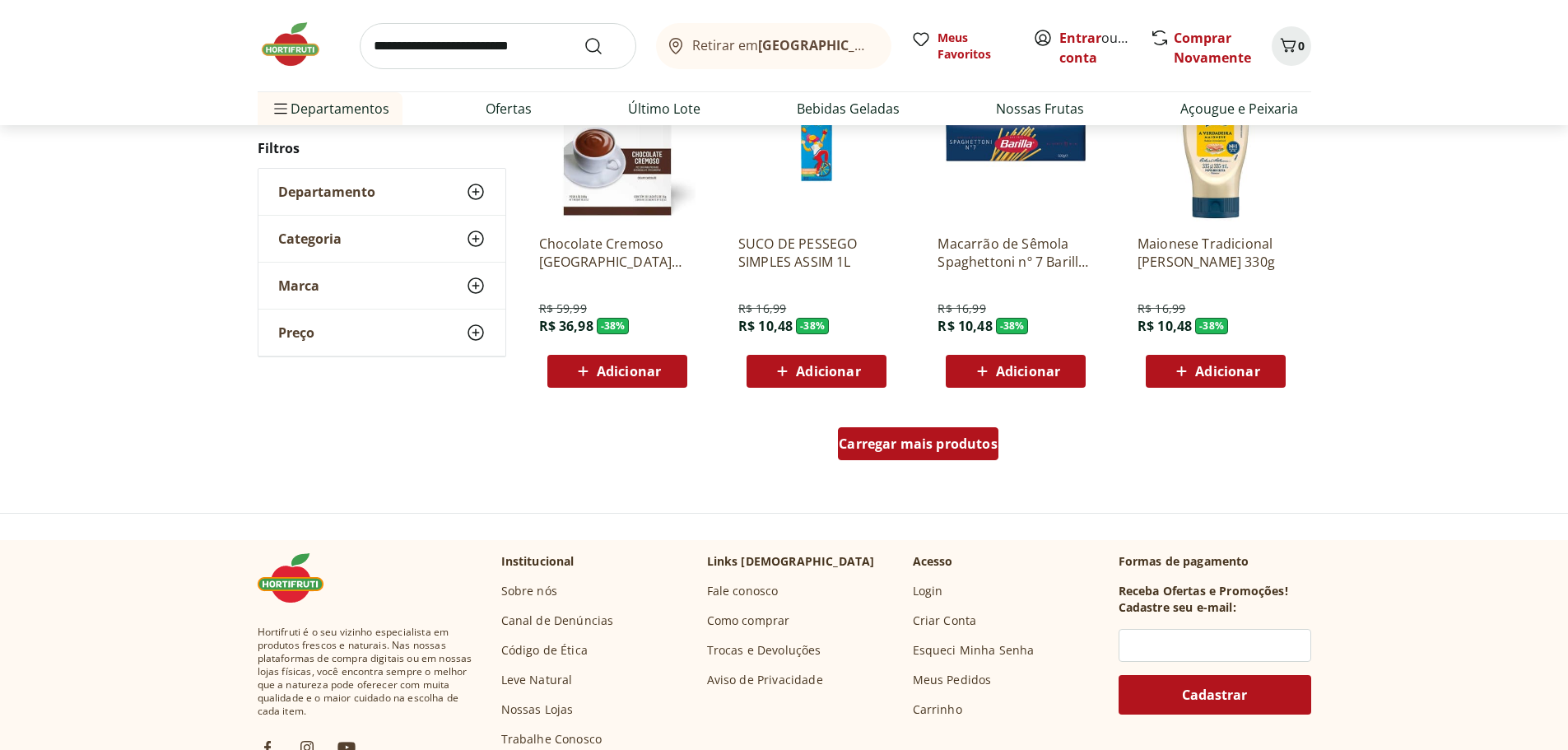
click at [949, 437] on span "Carregar mais produtos" at bounding box center [918, 443] width 159 height 13
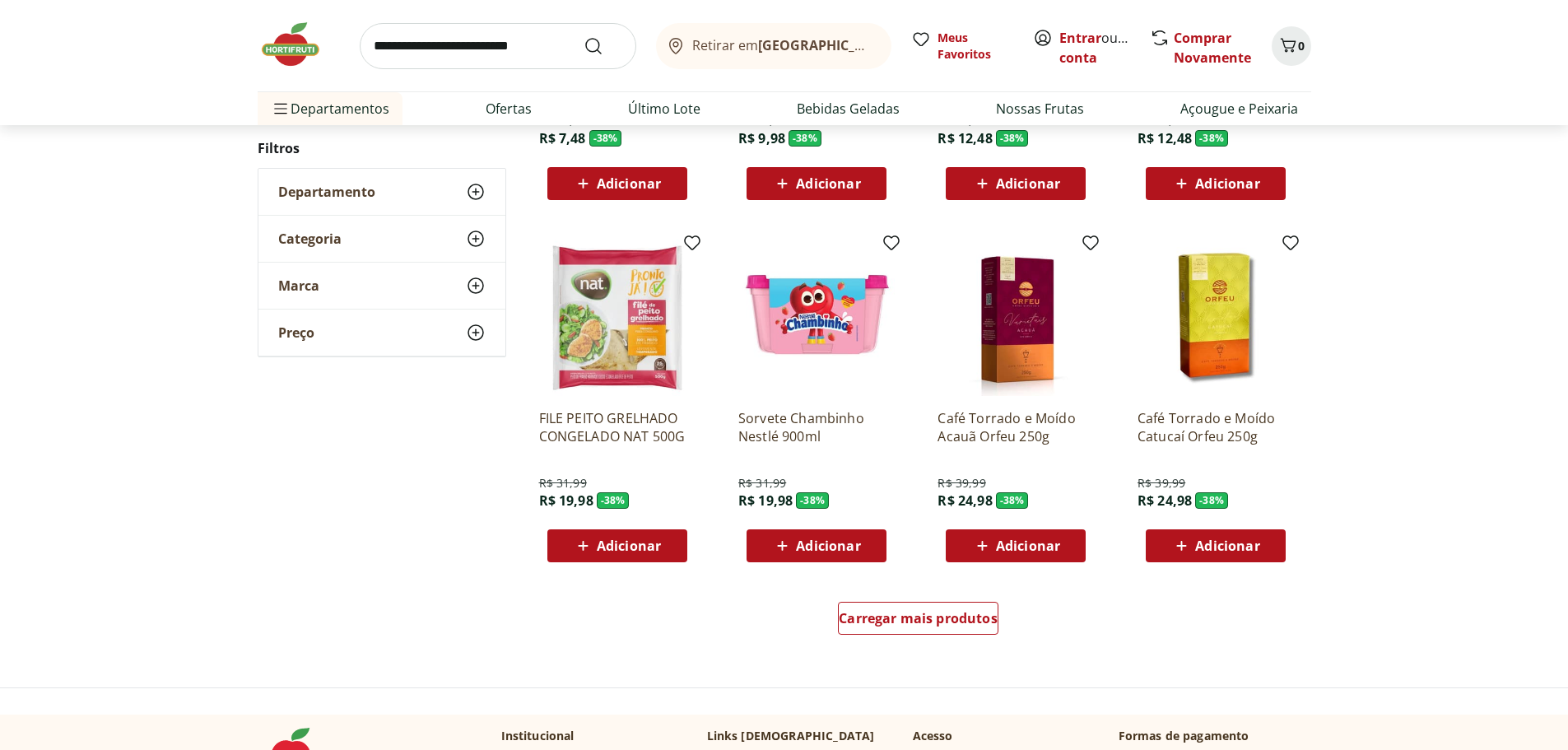
scroll to position [14734, 0]
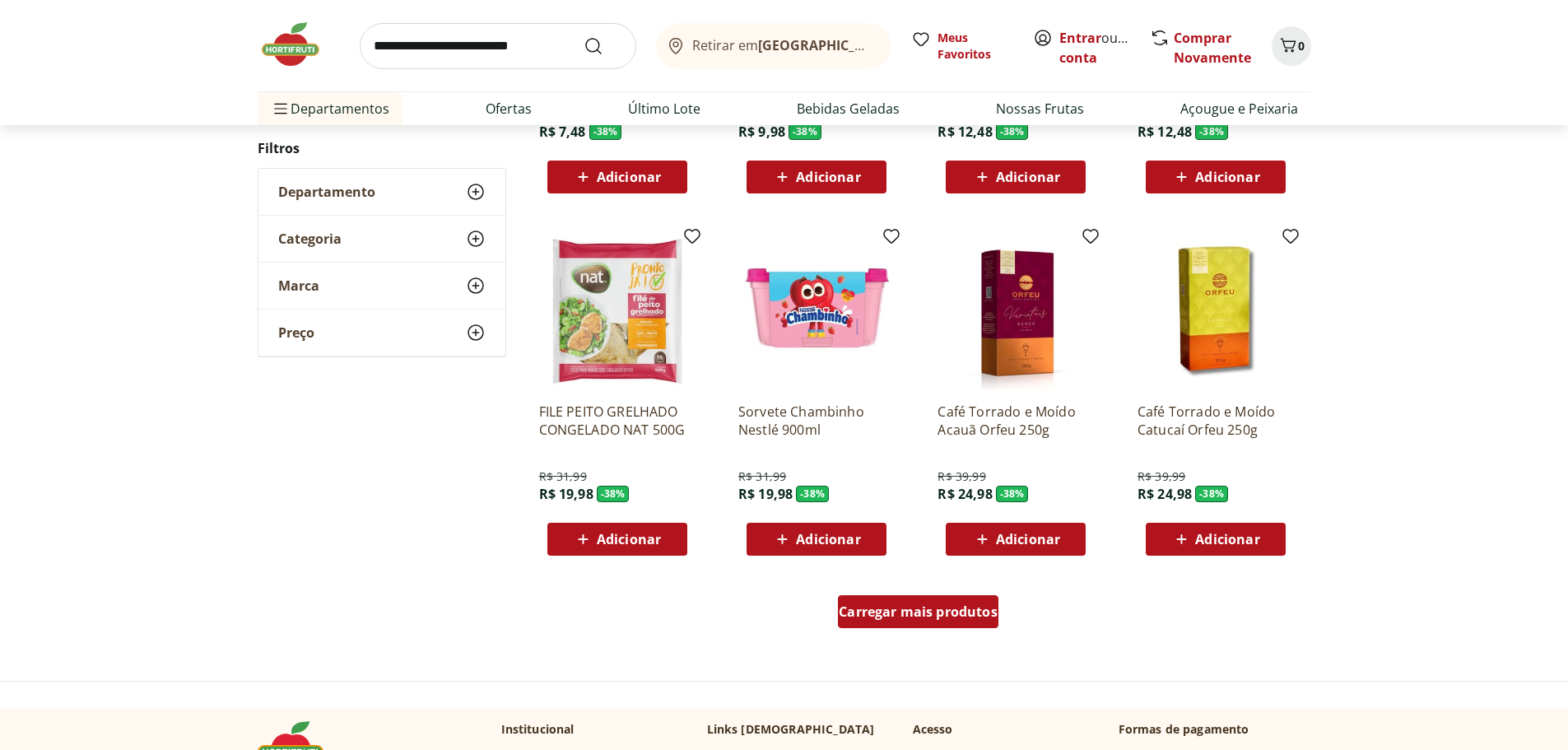
click at [938, 602] on div "Carregar mais produtos" at bounding box center [918, 611] width 161 height 33
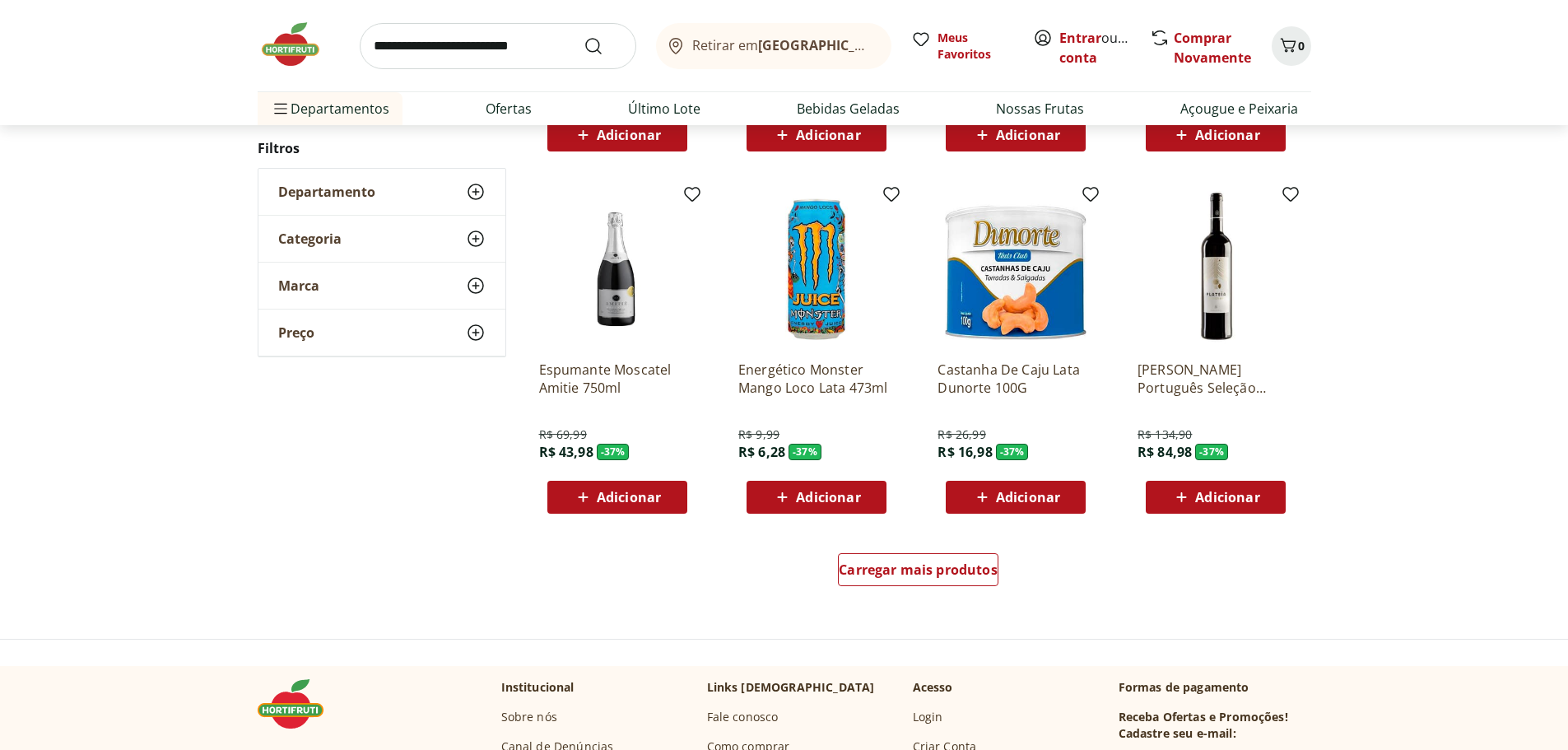
scroll to position [15886, 0]
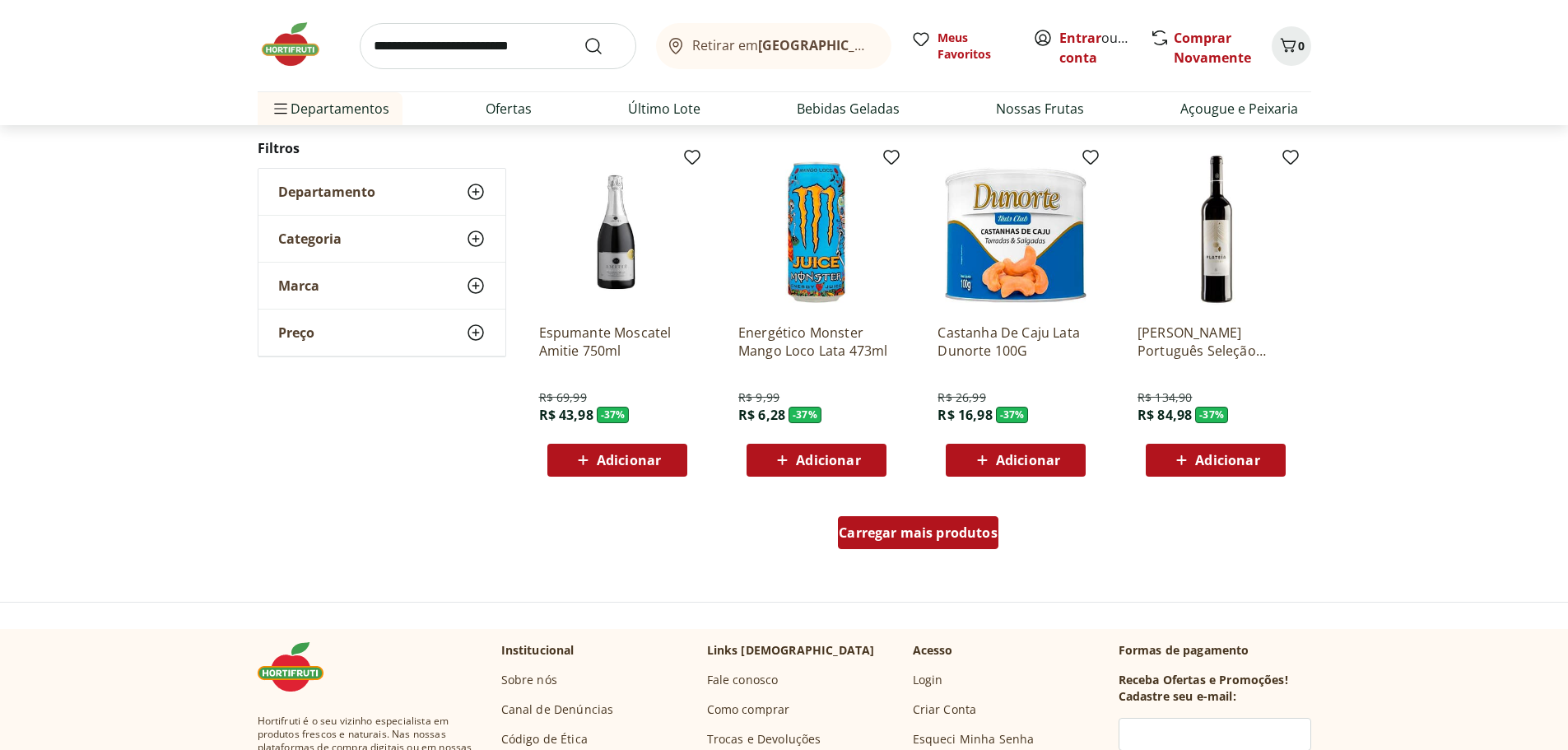
click at [954, 526] on span "Carregar mais produtos" at bounding box center [918, 533] width 159 height 13
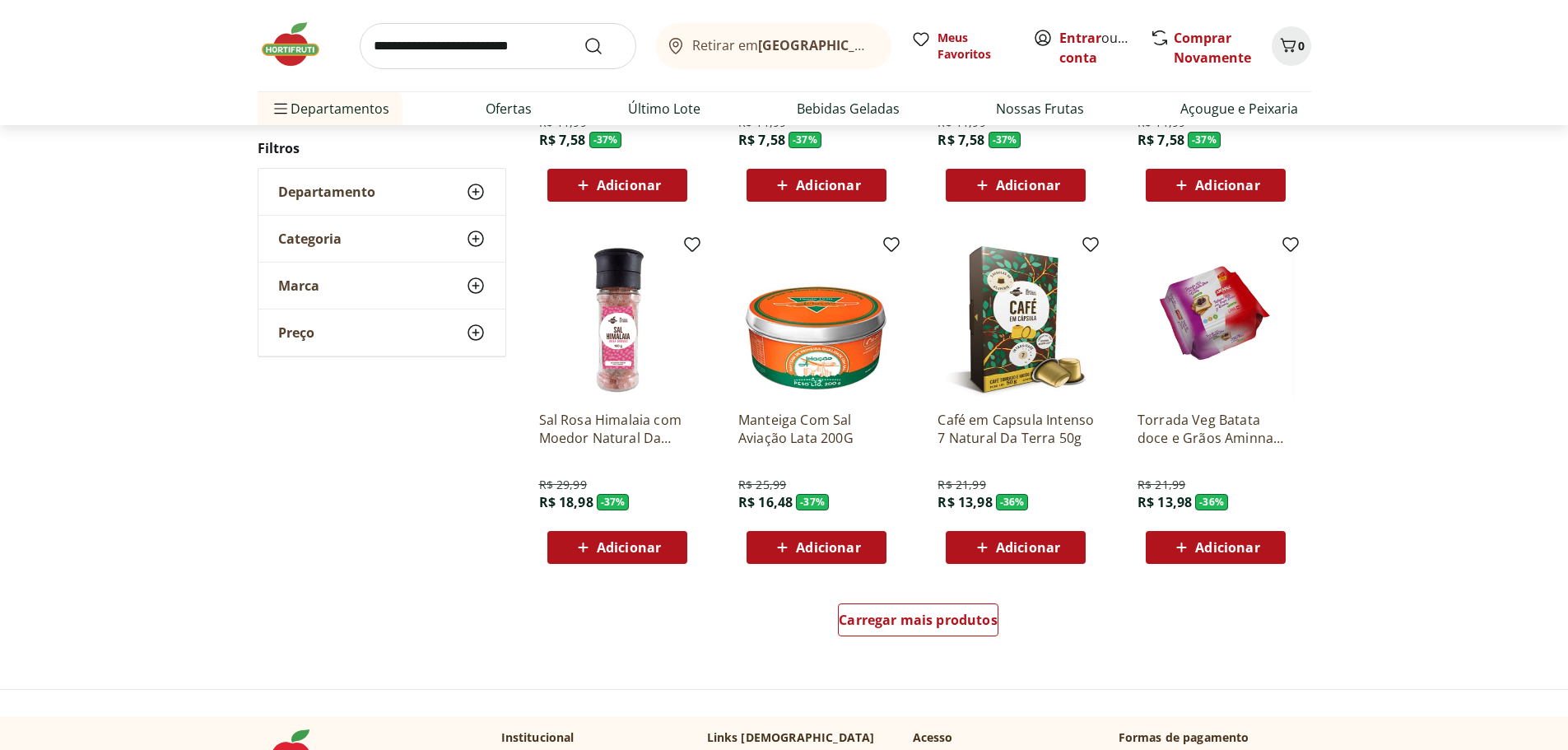
scroll to position [16874, 0]
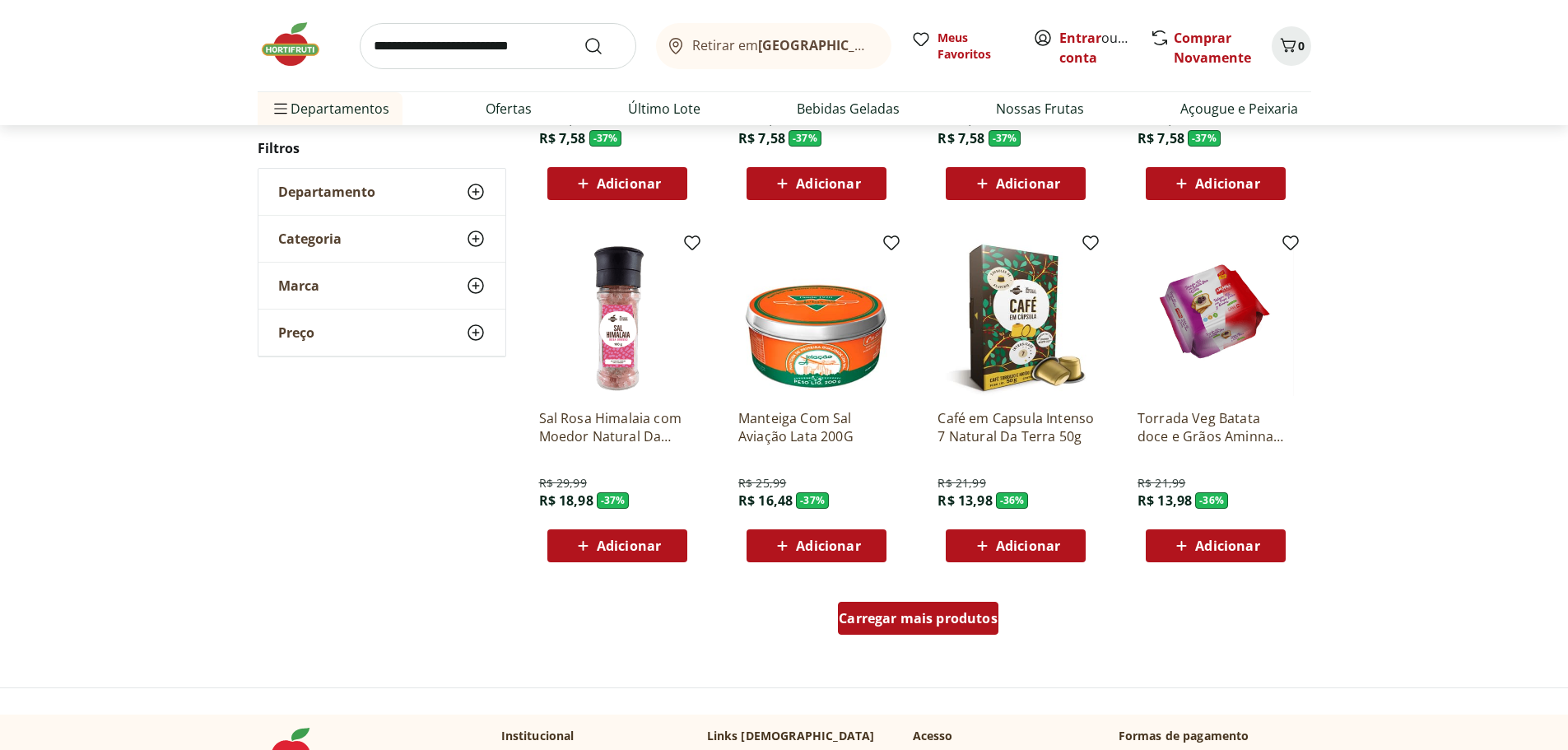
drag, startPoint x: 940, startPoint y: 621, endPoint x: 1368, endPoint y: 556, distance: 432.9
click at [940, 621] on span "Carregar mais produtos" at bounding box center [918, 618] width 159 height 13
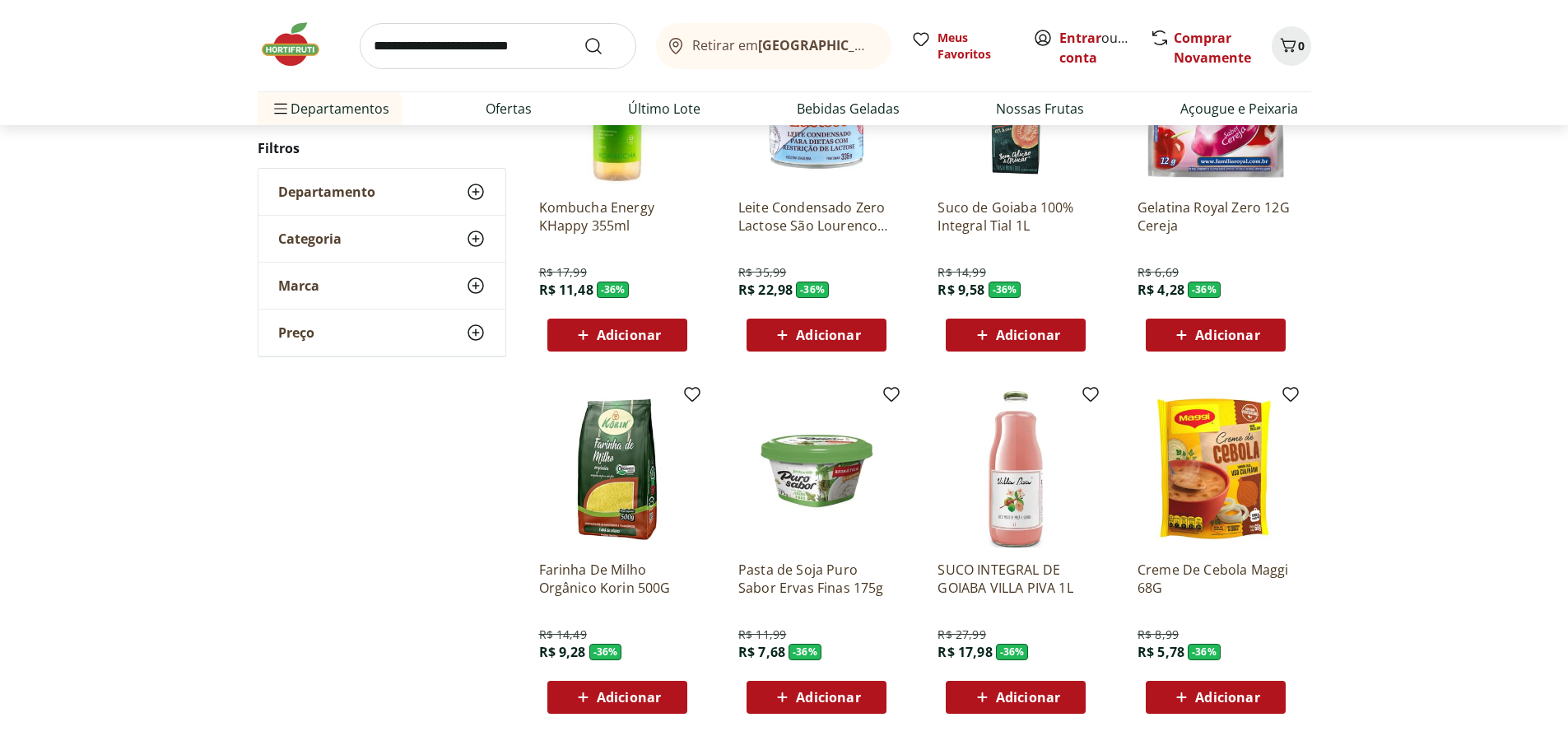
scroll to position [17944, 0]
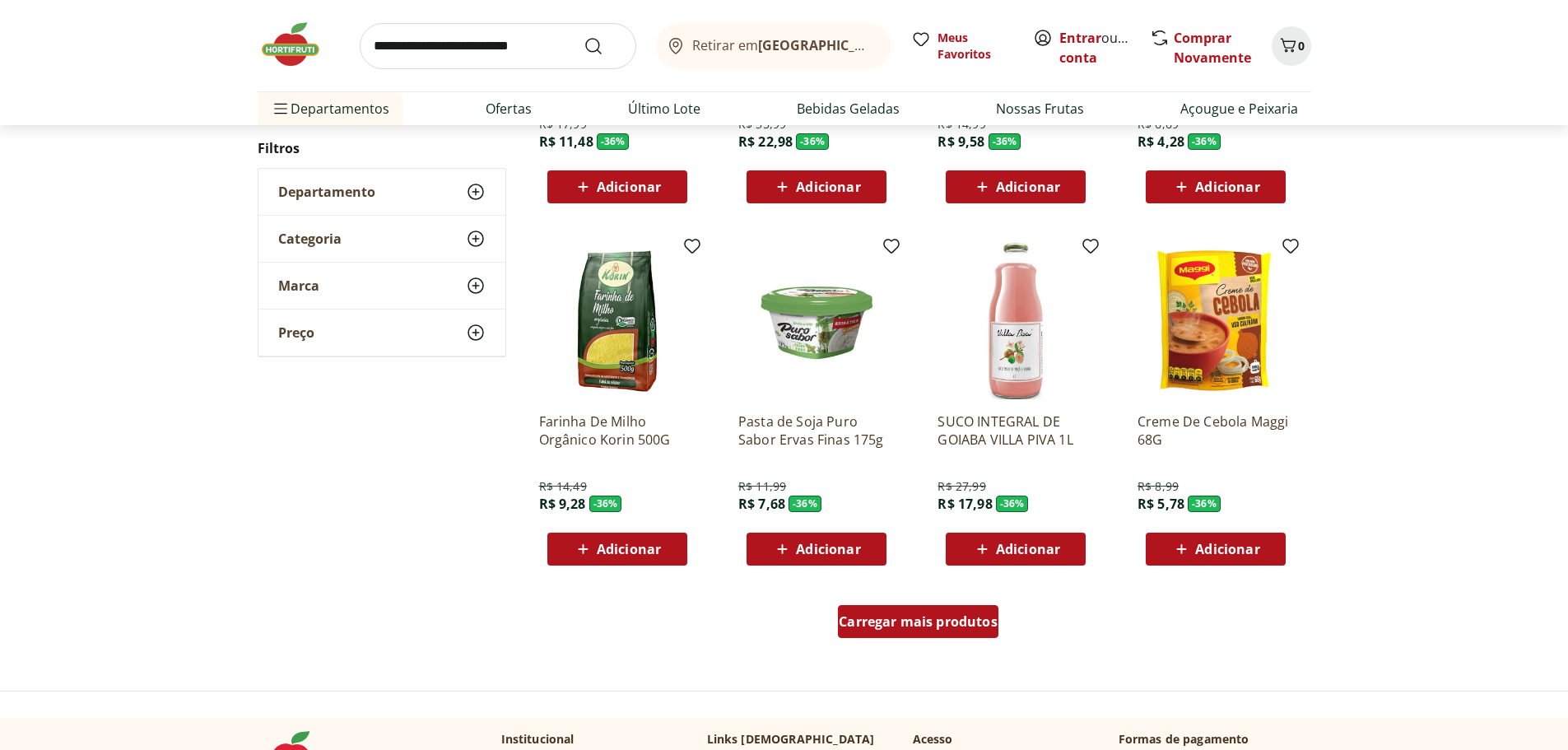
click at [942, 628] on span "Carregar mais produtos" at bounding box center [918, 621] width 159 height 13
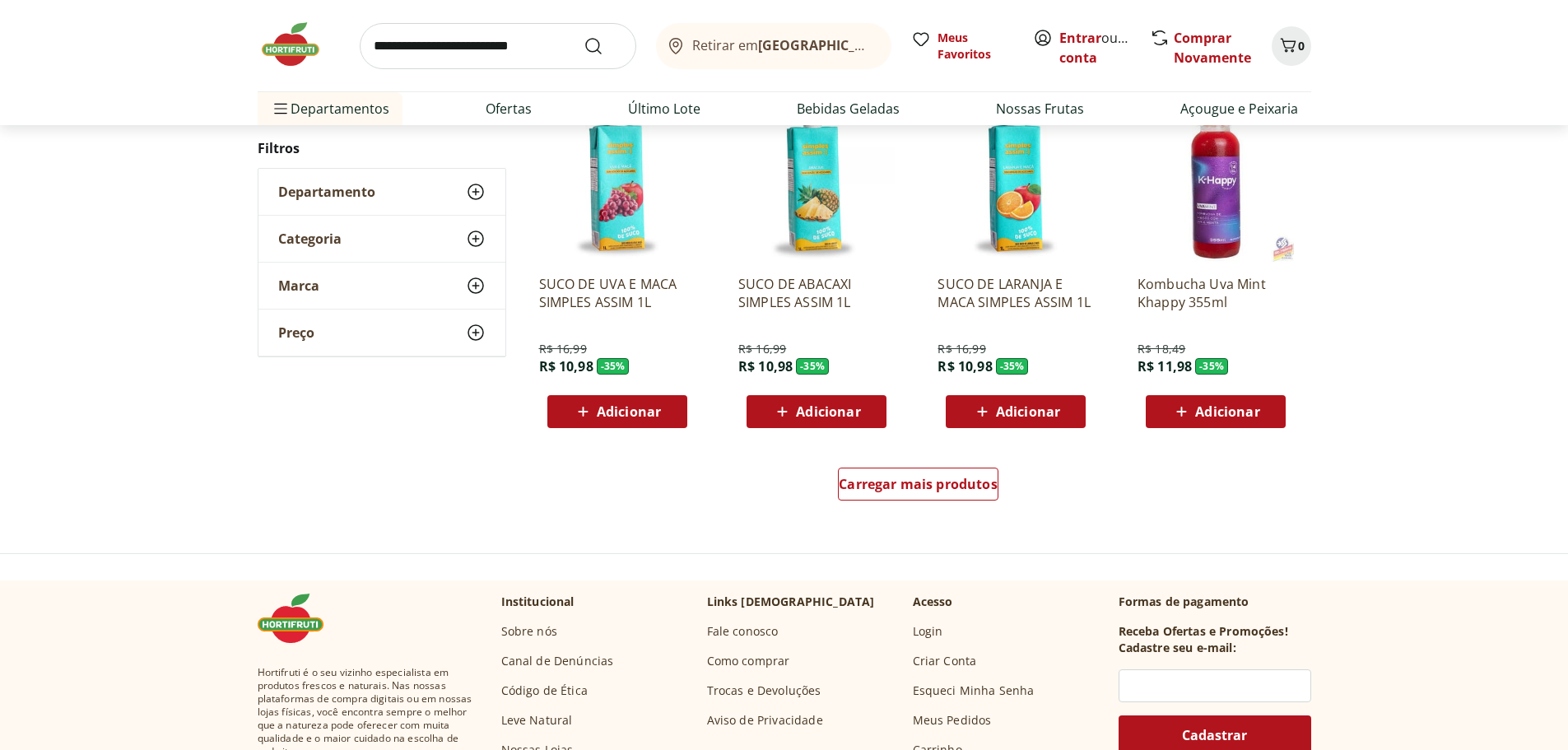
scroll to position [19179, 0]
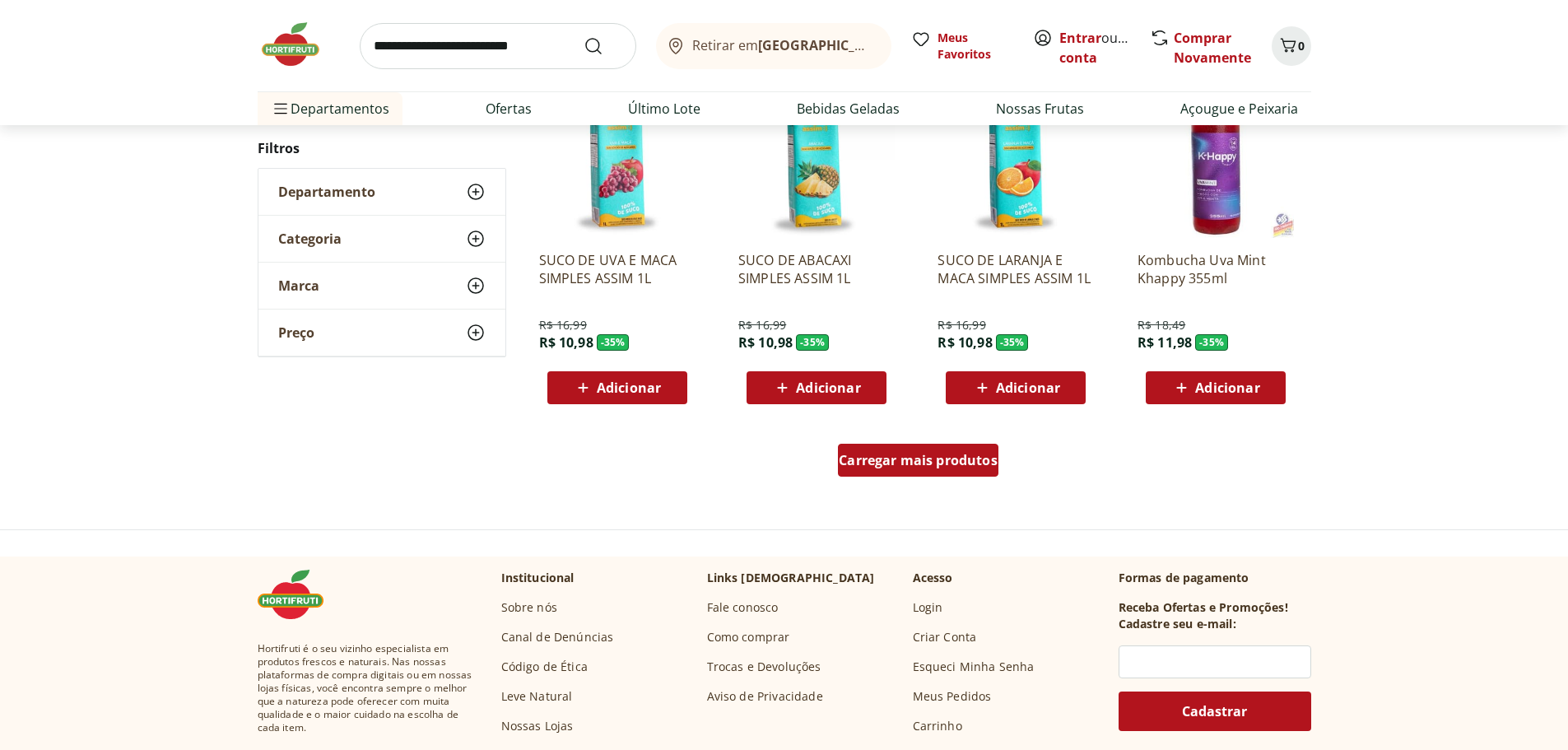
click at [925, 447] on div "Carregar mais produtos" at bounding box center [918, 460] width 161 height 33
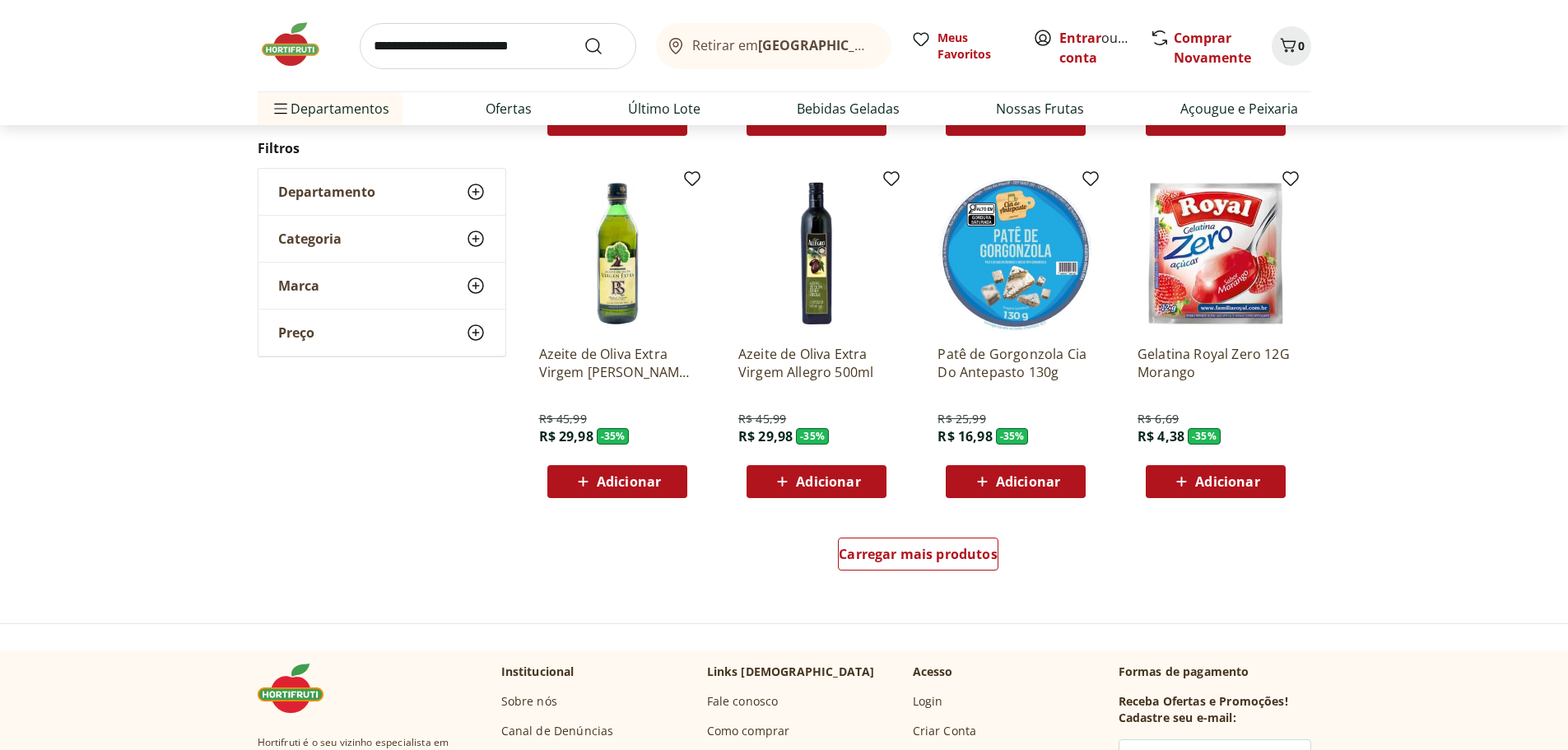
scroll to position [20248, 0]
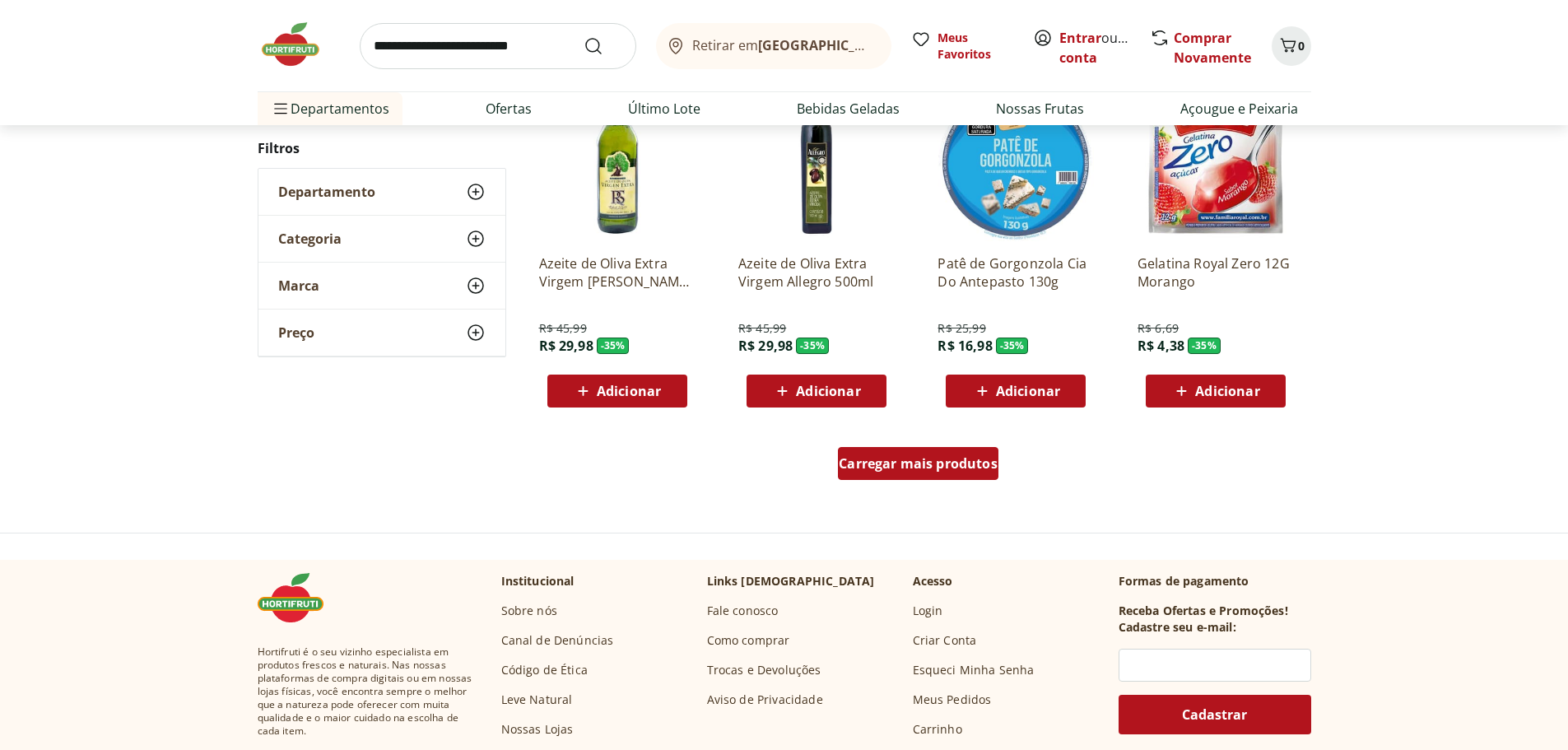
click at [922, 470] on span "Carregar mais produtos" at bounding box center [918, 463] width 159 height 13
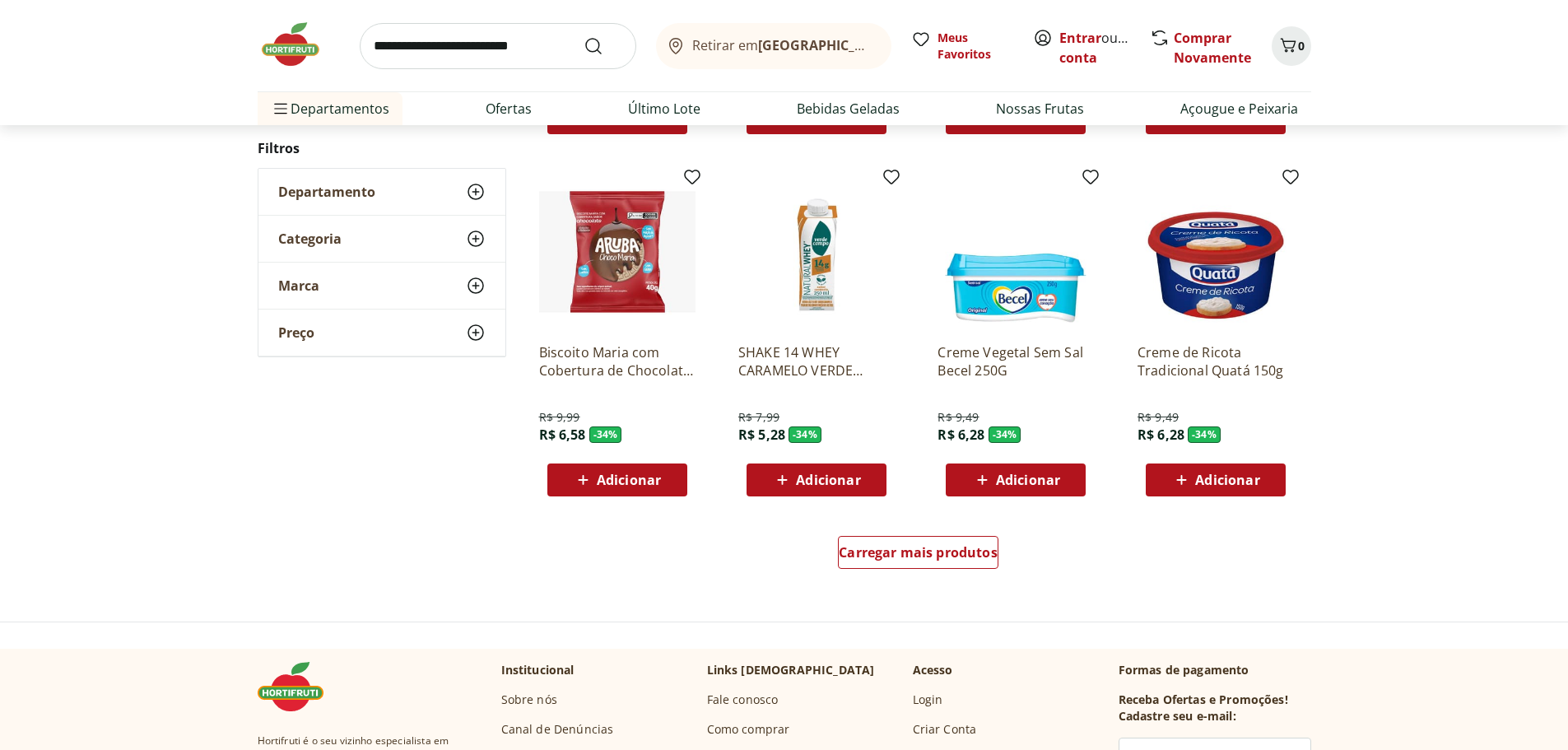
scroll to position [21236, 0]
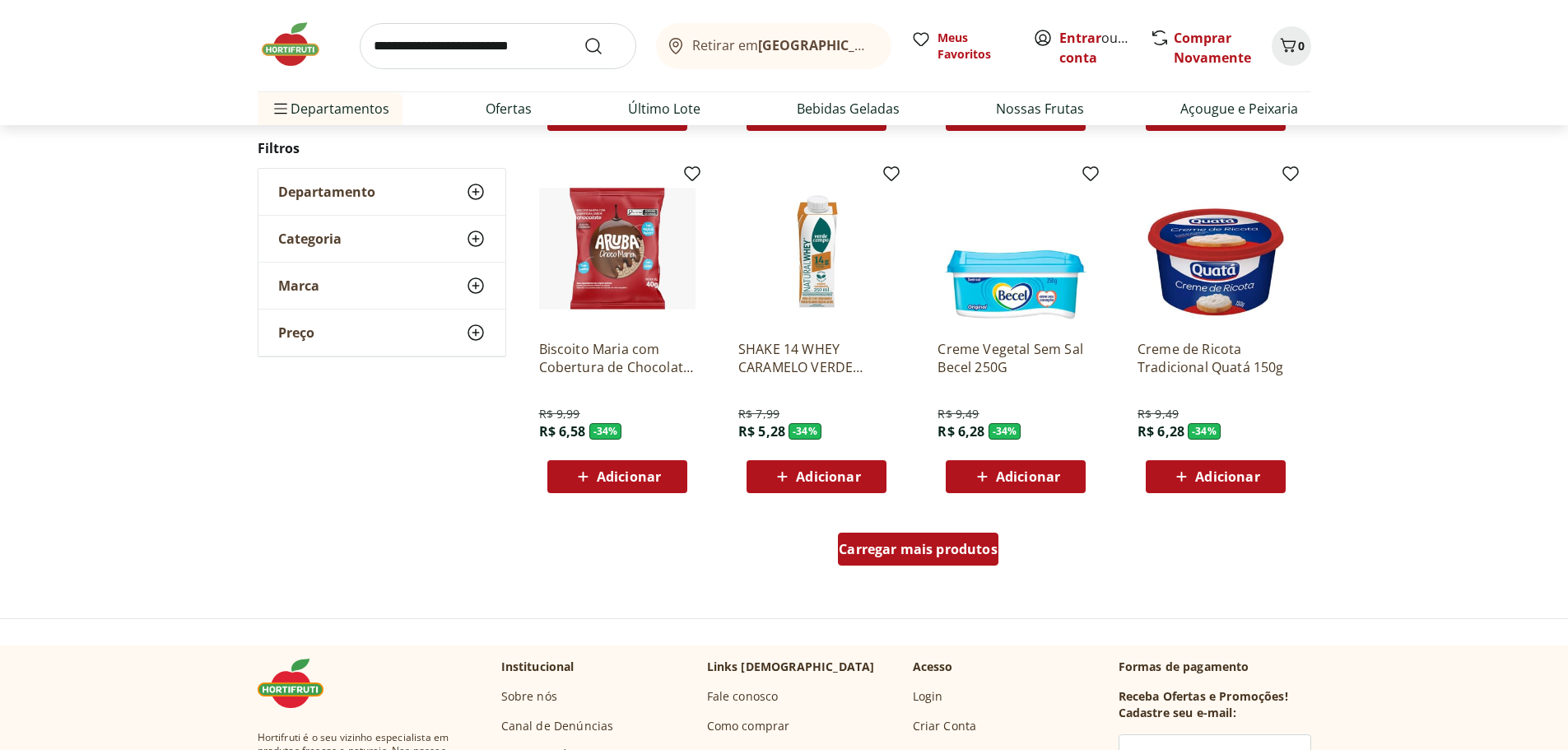
click at [927, 550] on span "Carregar mais produtos" at bounding box center [918, 549] width 159 height 13
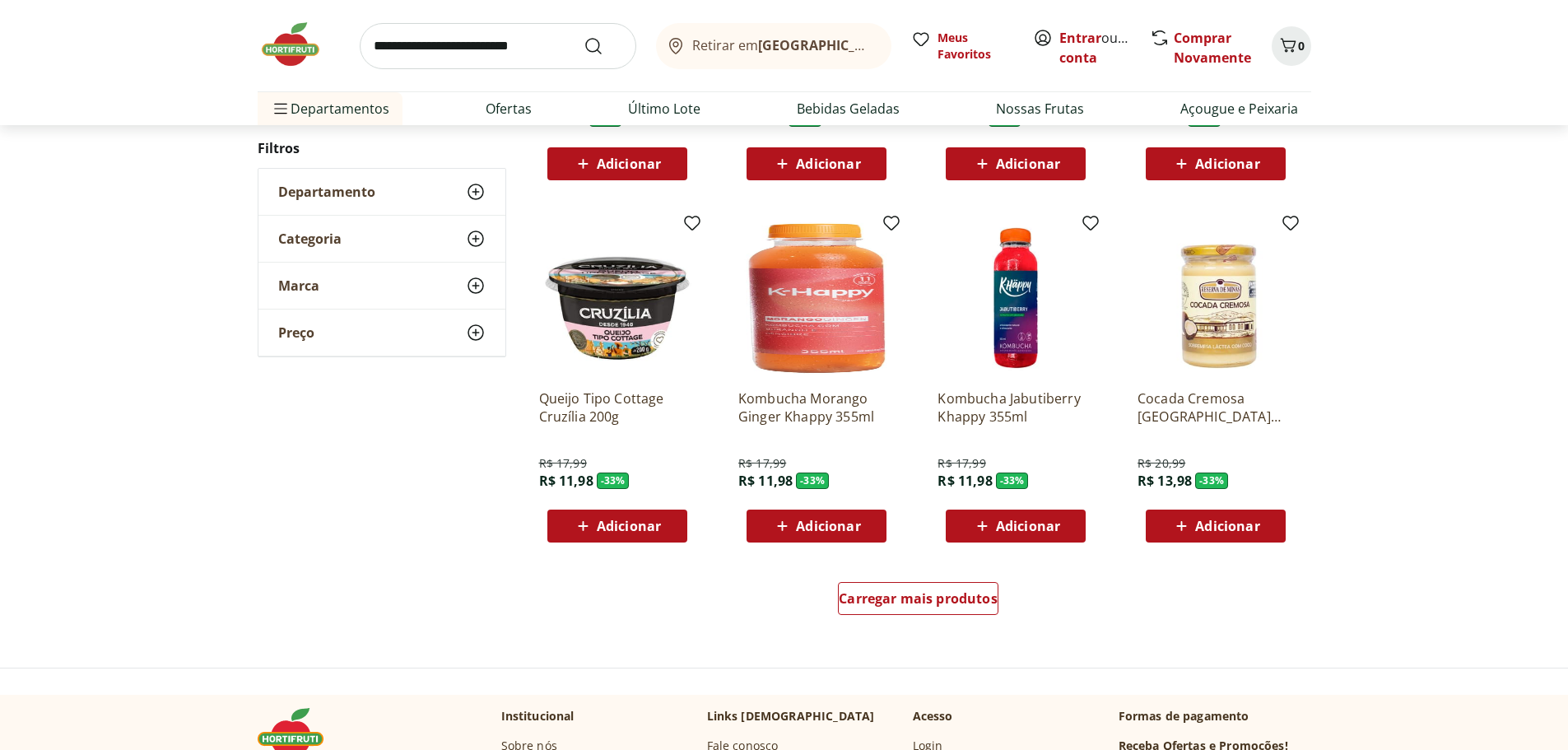
scroll to position [22307, 0]
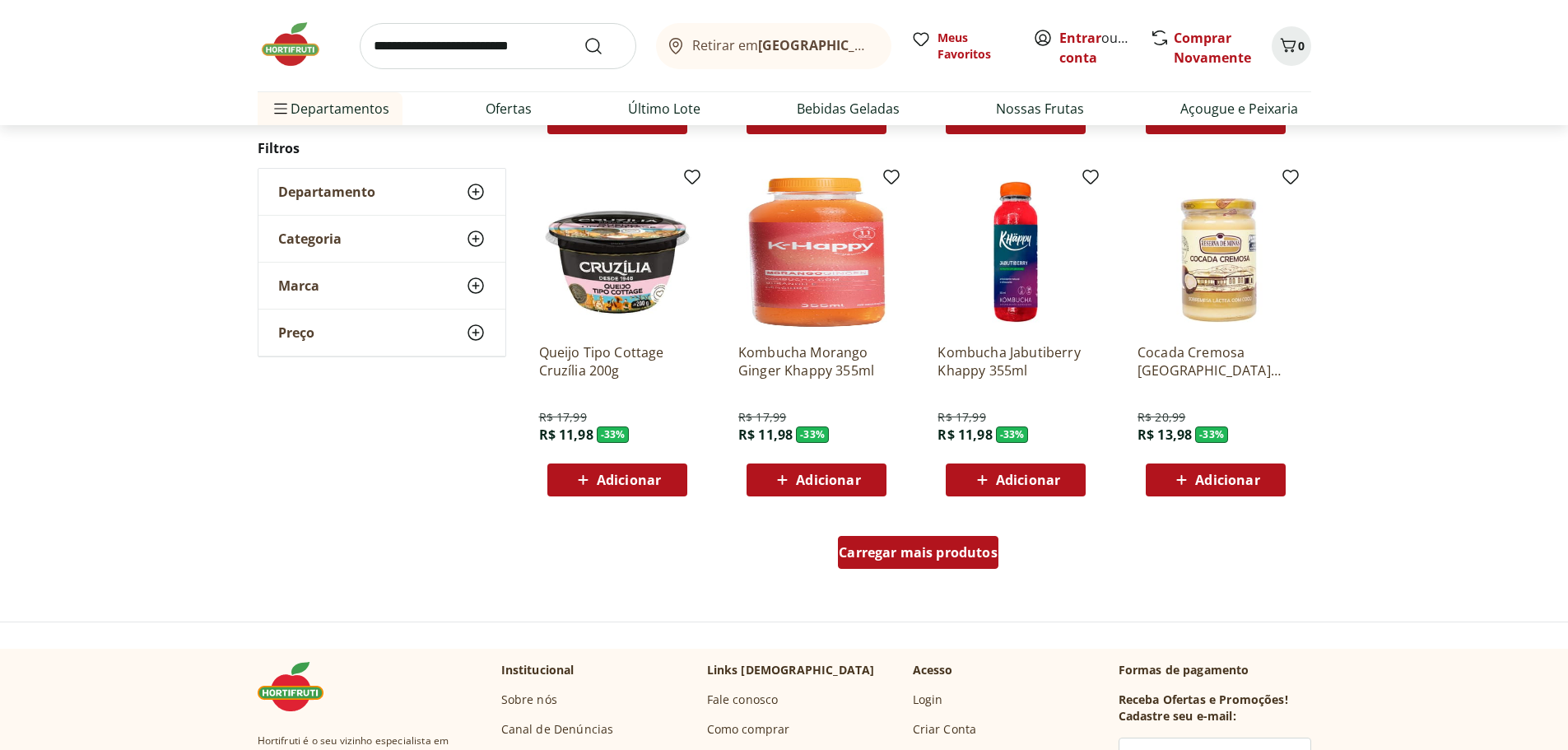
click at [942, 566] on div "Carregar mais produtos" at bounding box center [918, 552] width 161 height 33
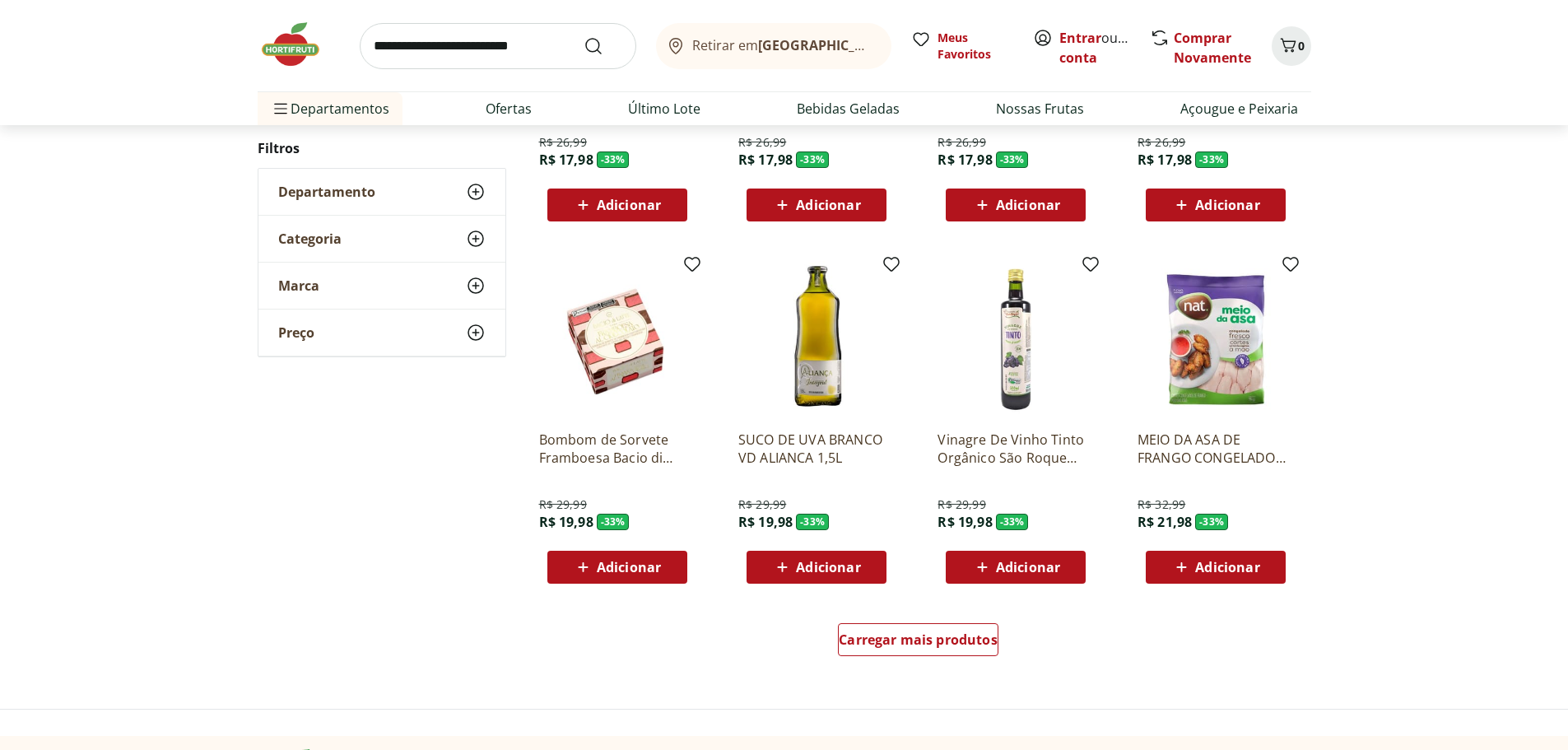
scroll to position [23294, 0]
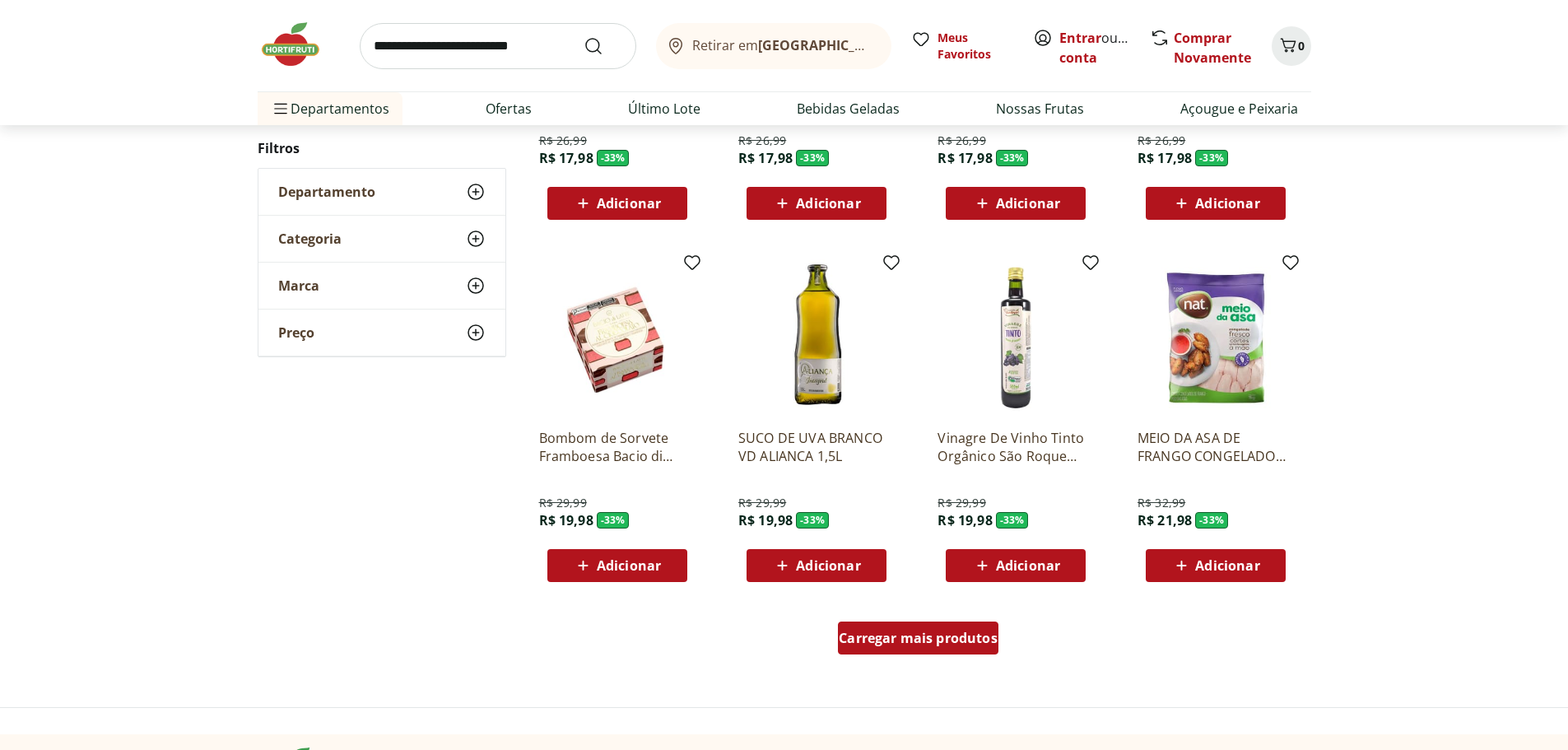
drag, startPoint x: 904, startPoint y: 647, endPoint x: 1473, endPoint y: 667, distance: 569.4
click at [904, 647] on div "Carregar mais produtos" at bounding box center [918, 637] width 161 height 33
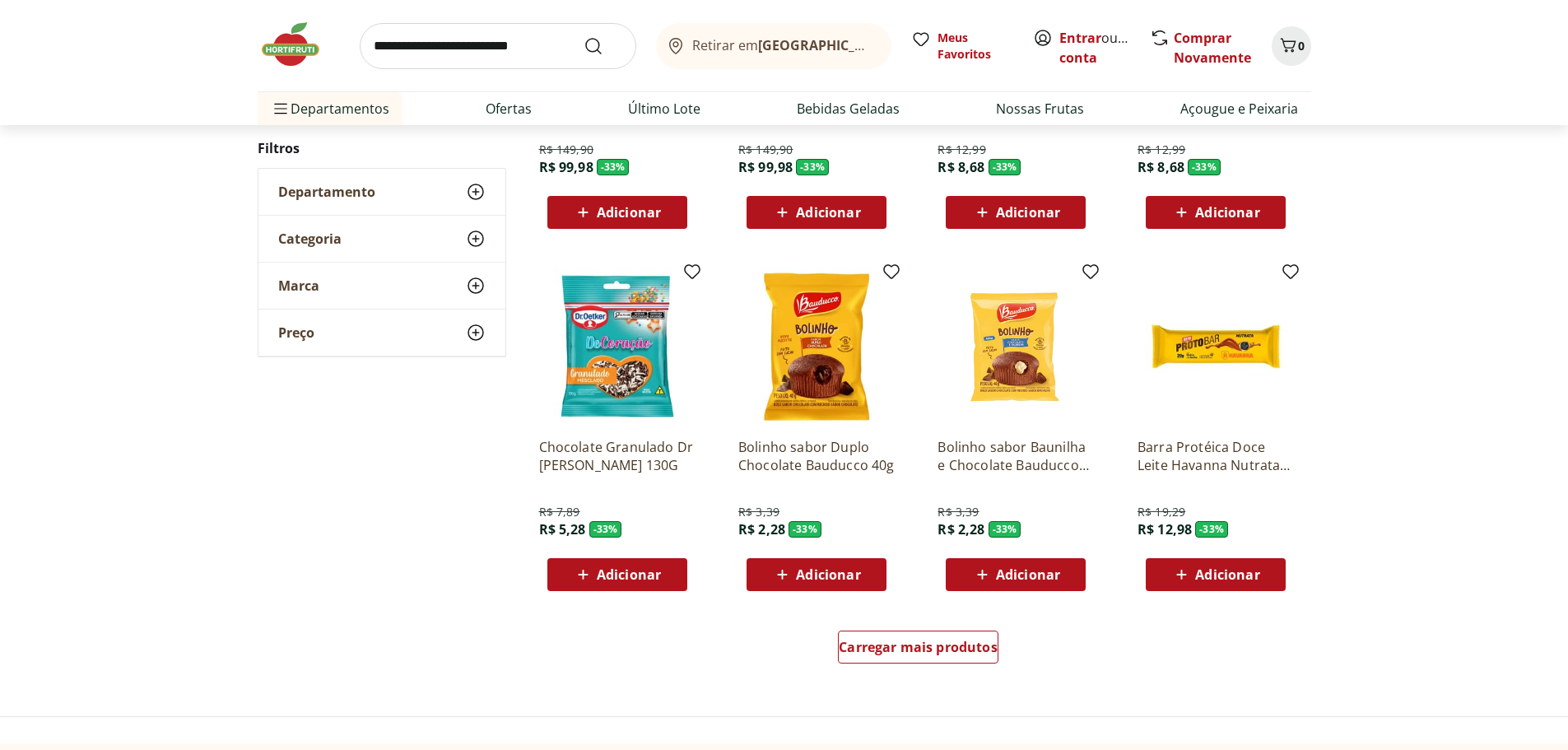
scroll to position [24364, 0]
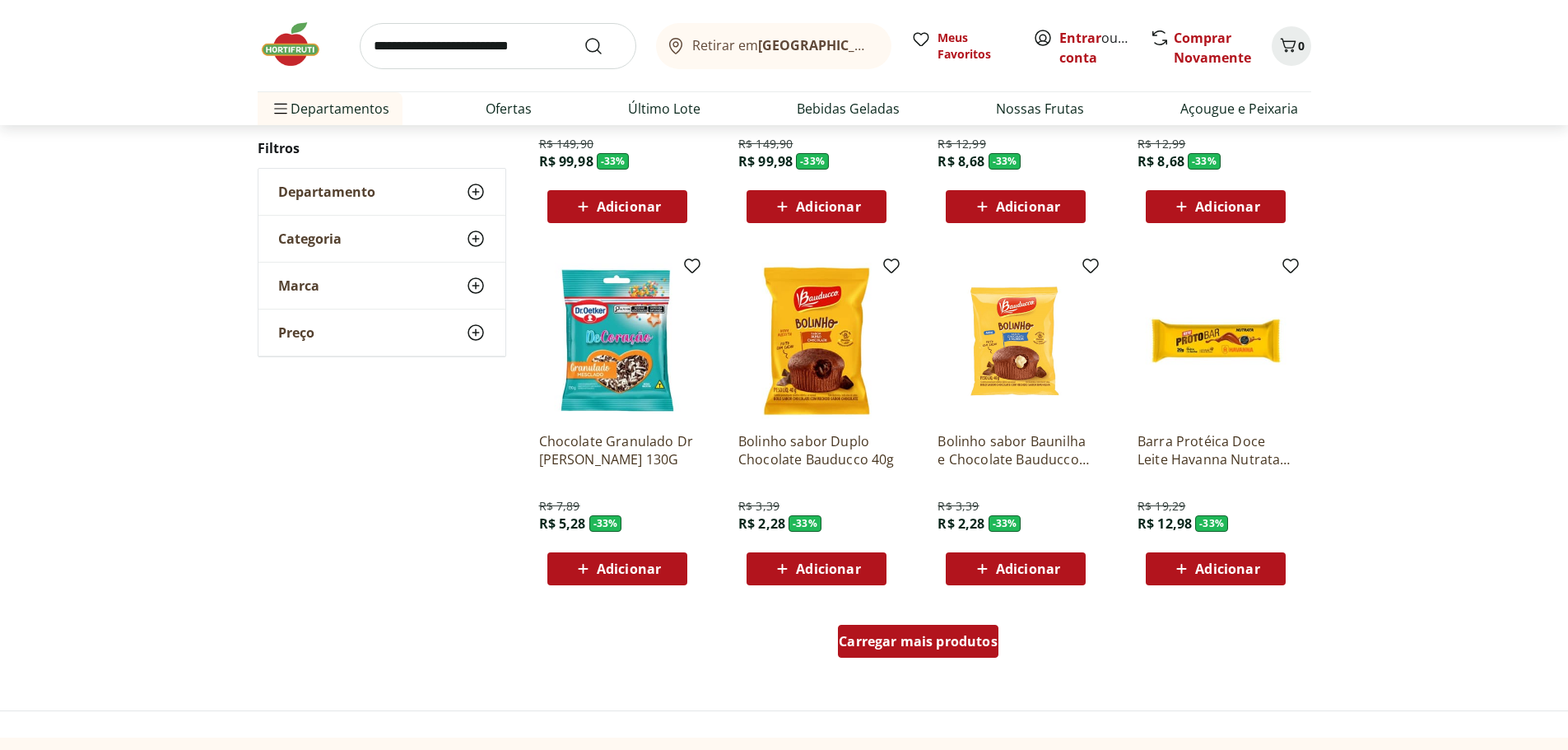
click at [941, 645] on span "Carregar mais produtos" at bounding box center [918, 641] width 159 height 13
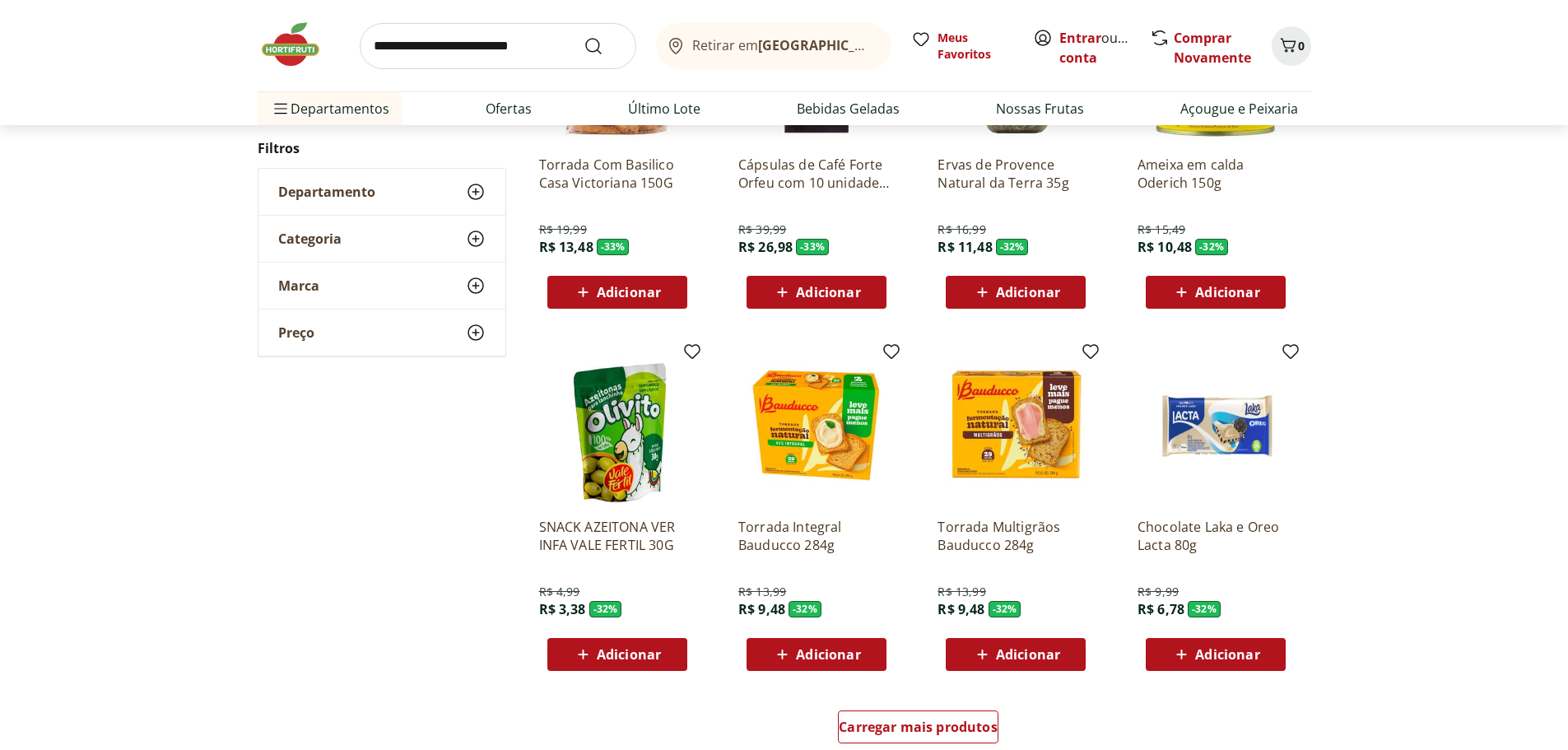
scroll to position [25434, 0]
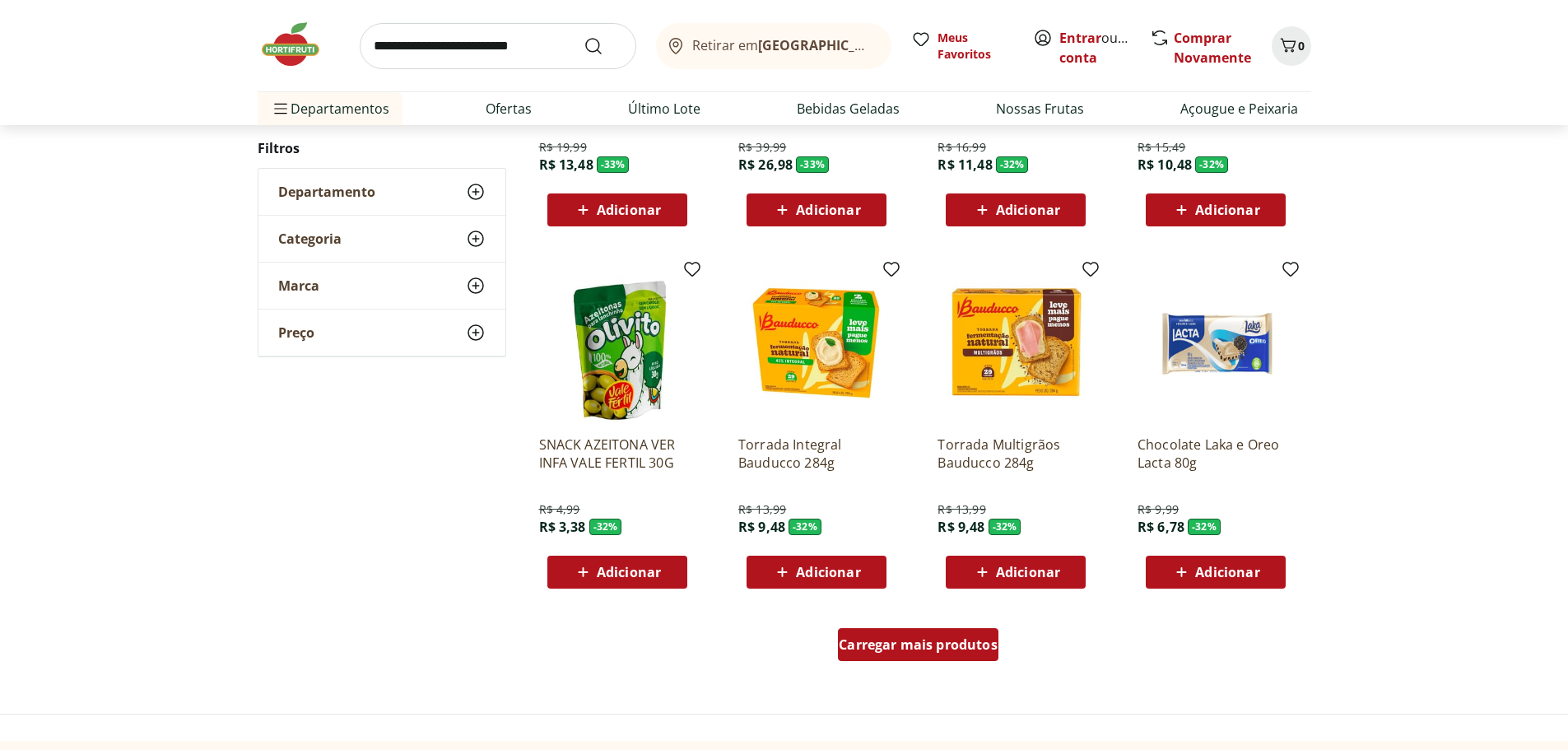
click at [963, 641] on span "Carregar mais produtos" at bounding box center [918, 644] width 159 height 13
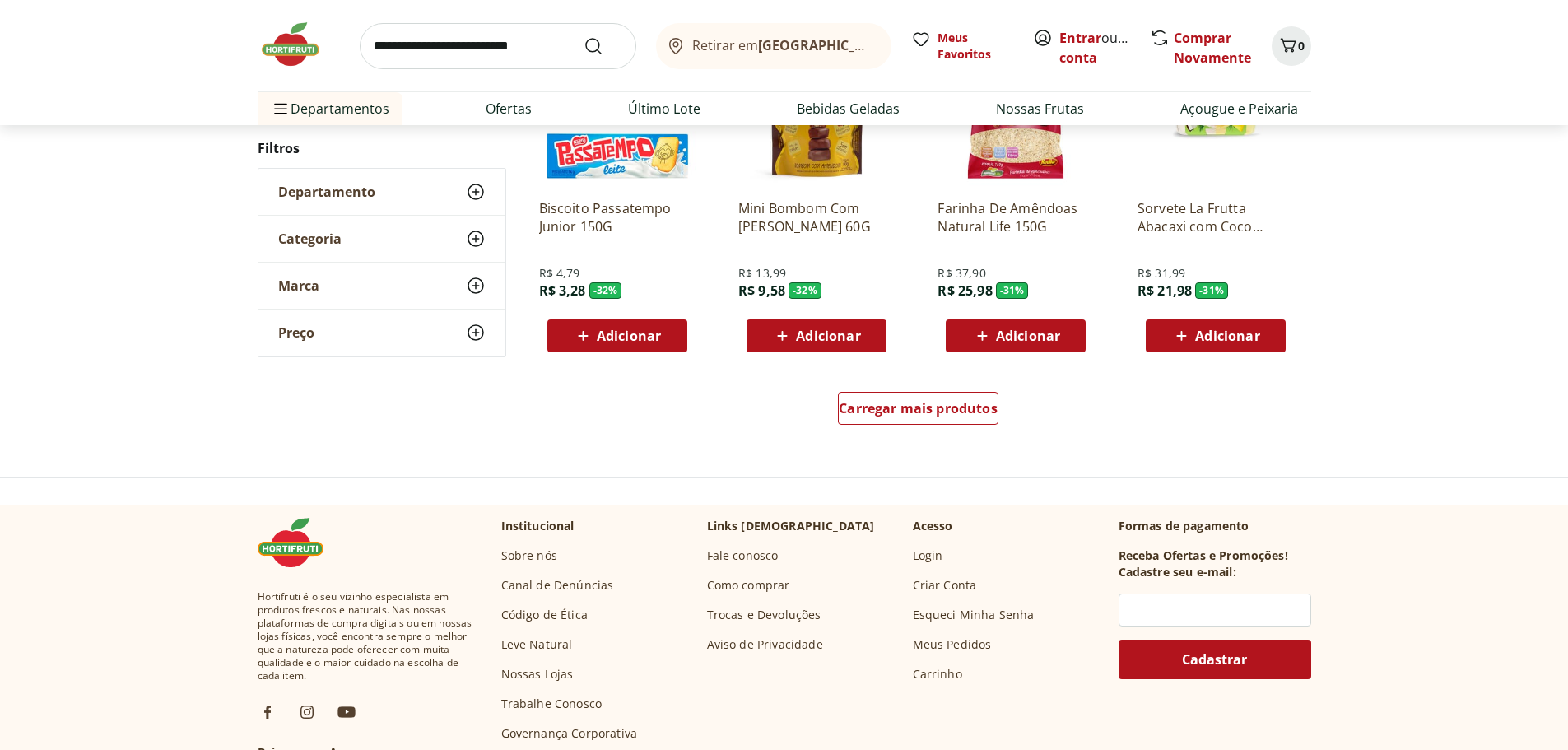
scroll to position [26751, 0]
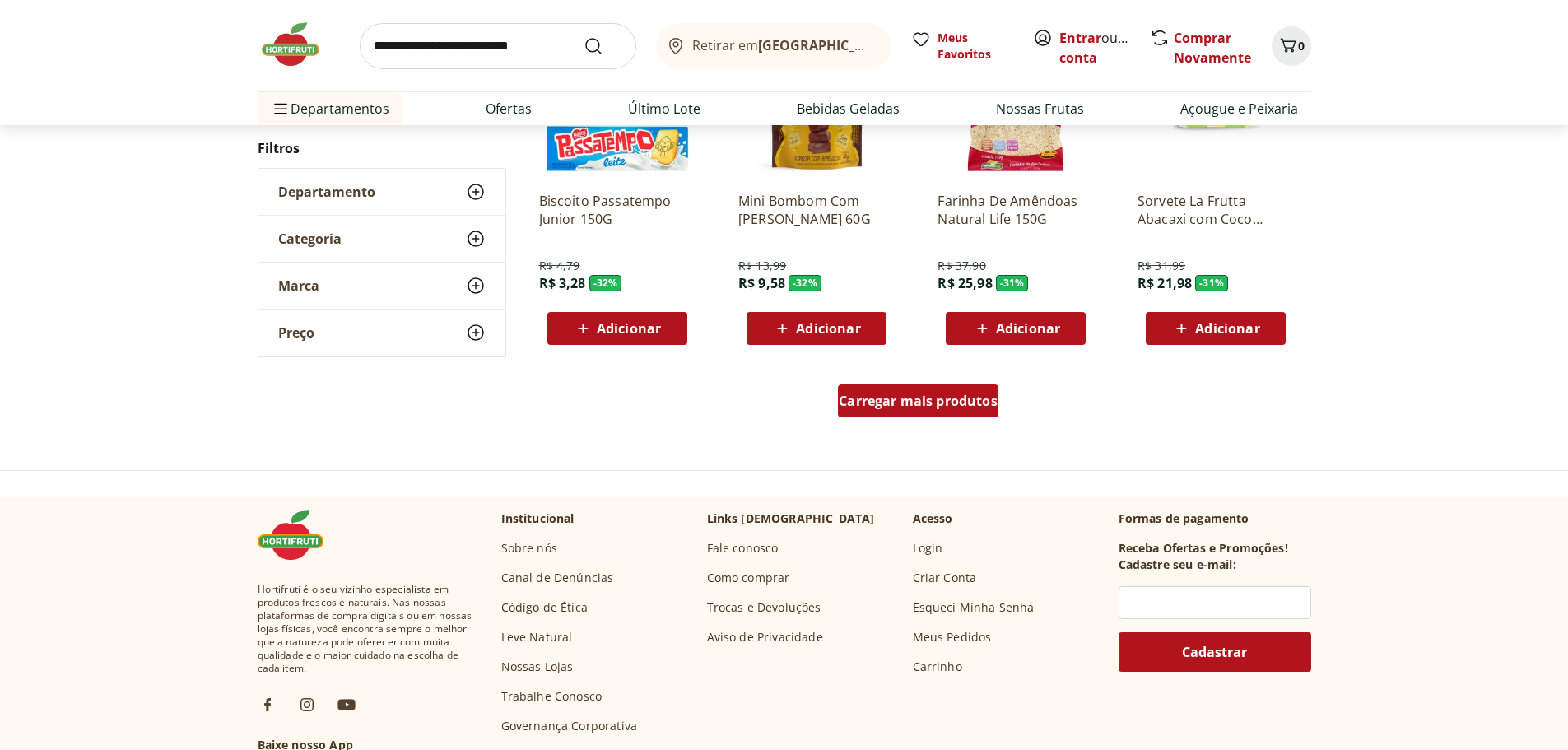
click at [889, 398] on span "Carregar mais produtos" at bounding box center [918, 400] width 159 height 13
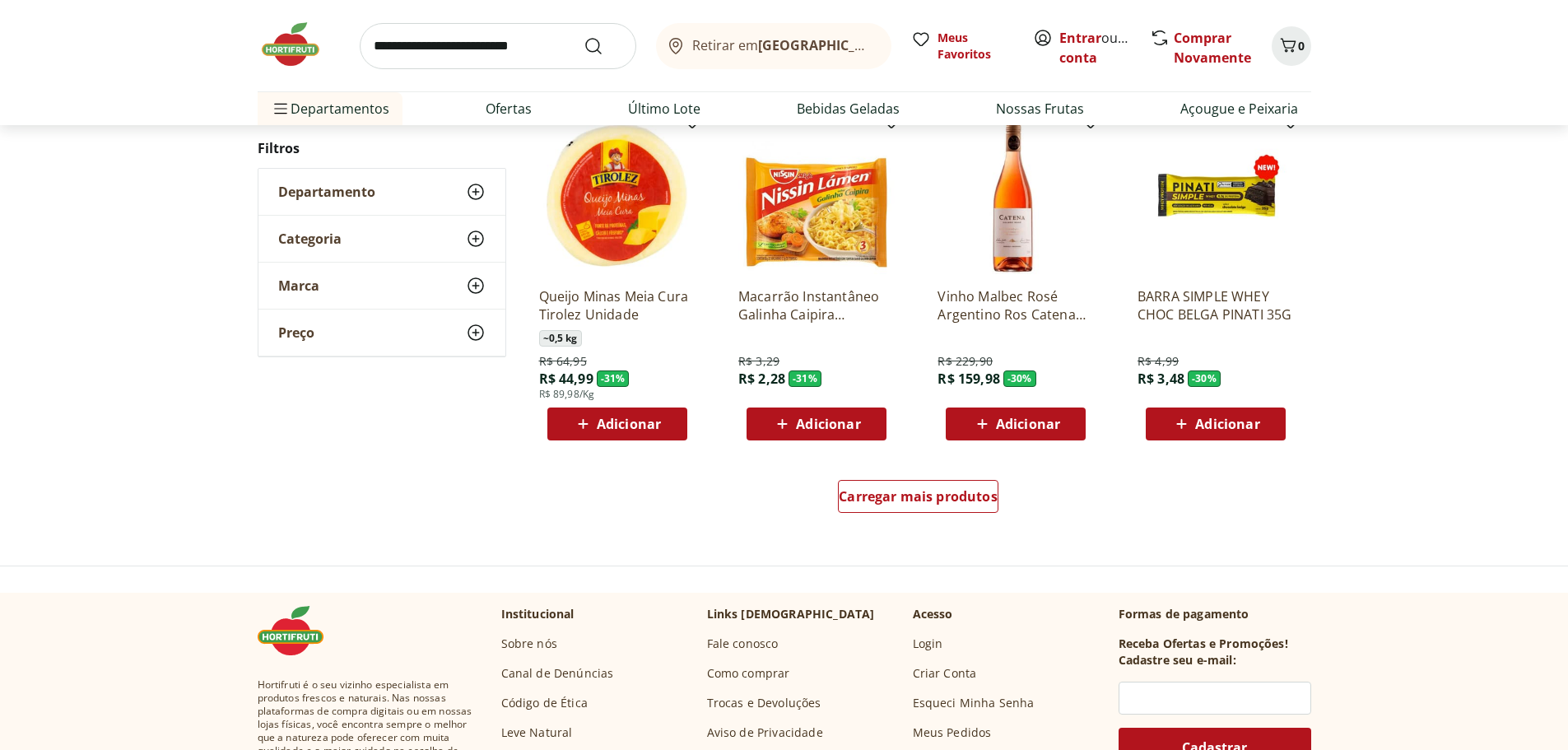
scroll to position [27986, 0]
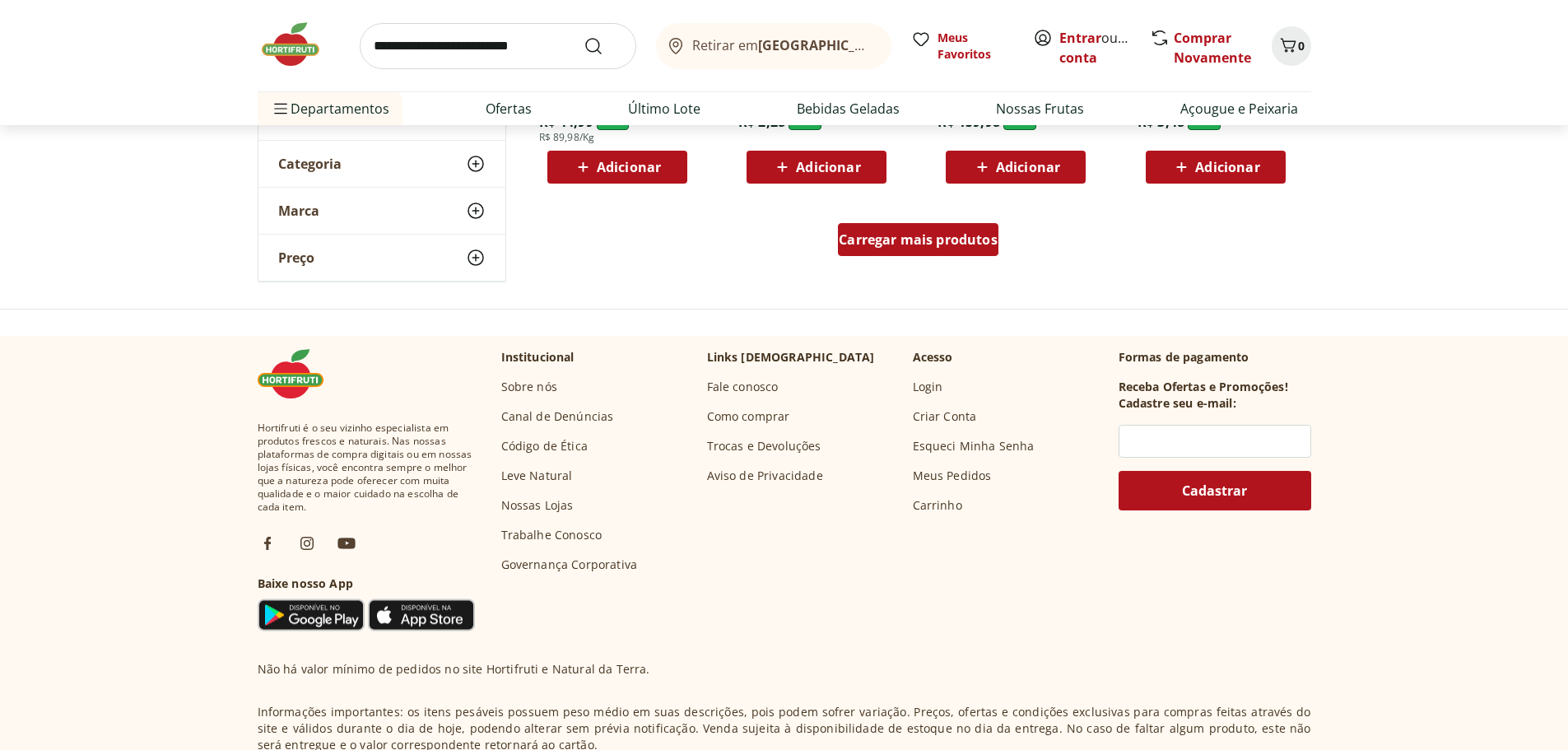
click at [904, 241] on span "Carregar mais produtos" at bounding box center [918, 239] width 159 height 13
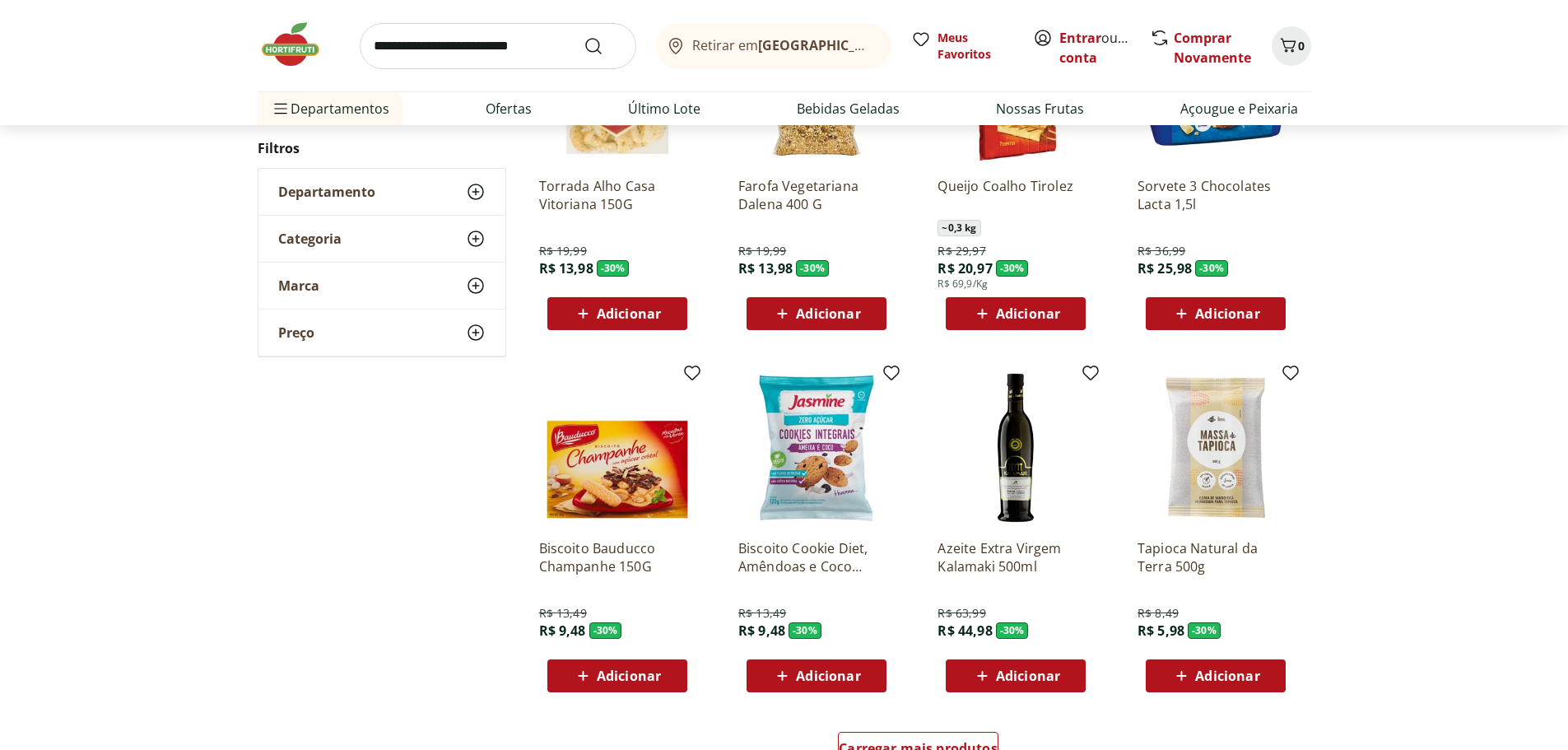
scroll to position [28645, 0]
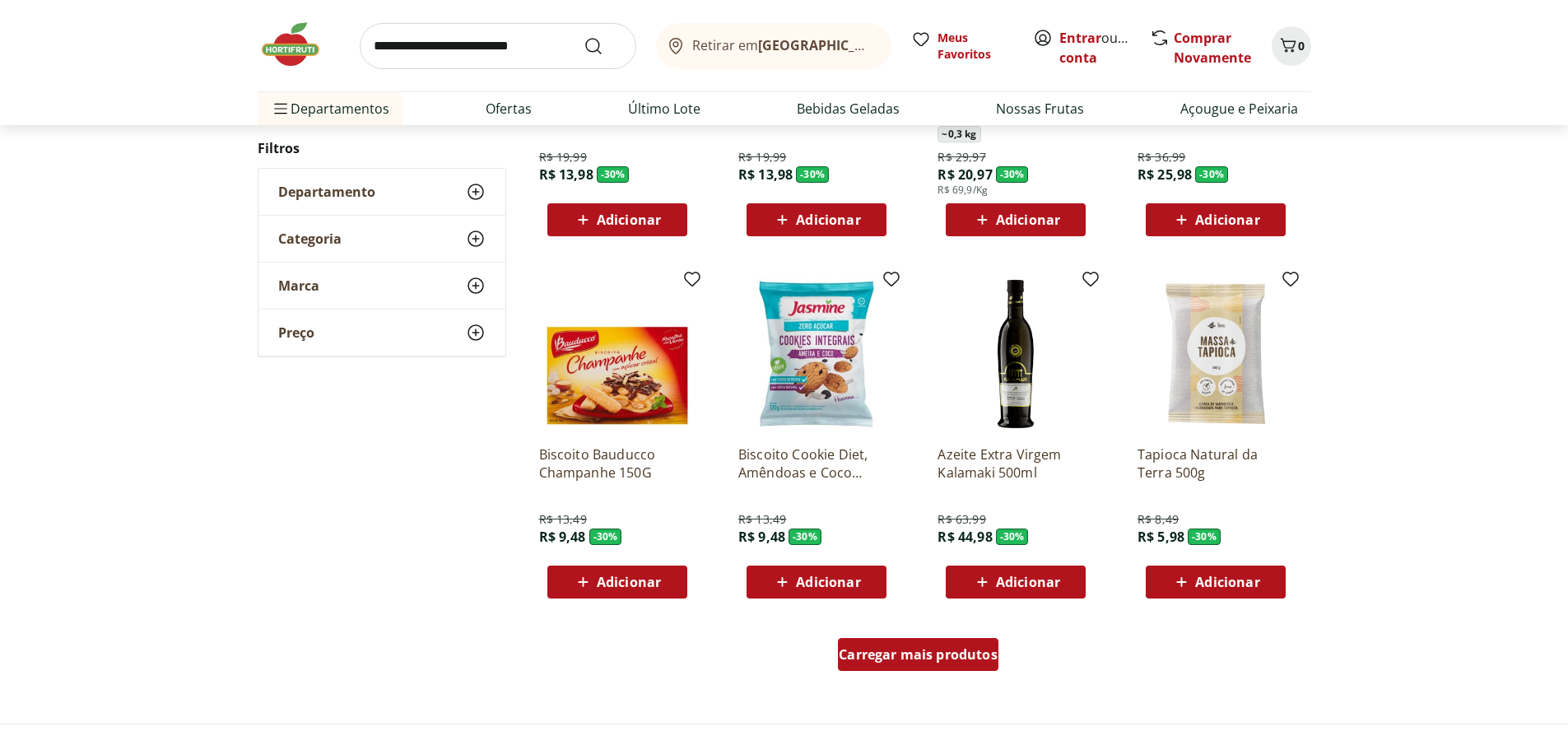
drag, startPoint x: 953, startPoint y: 652, endPoint x: 1315, endPoint y: 570, distance: 371.2
click at [953, 652] on span "Carregar mais produtos" at bounding box center [918, 654] width 159 height 13
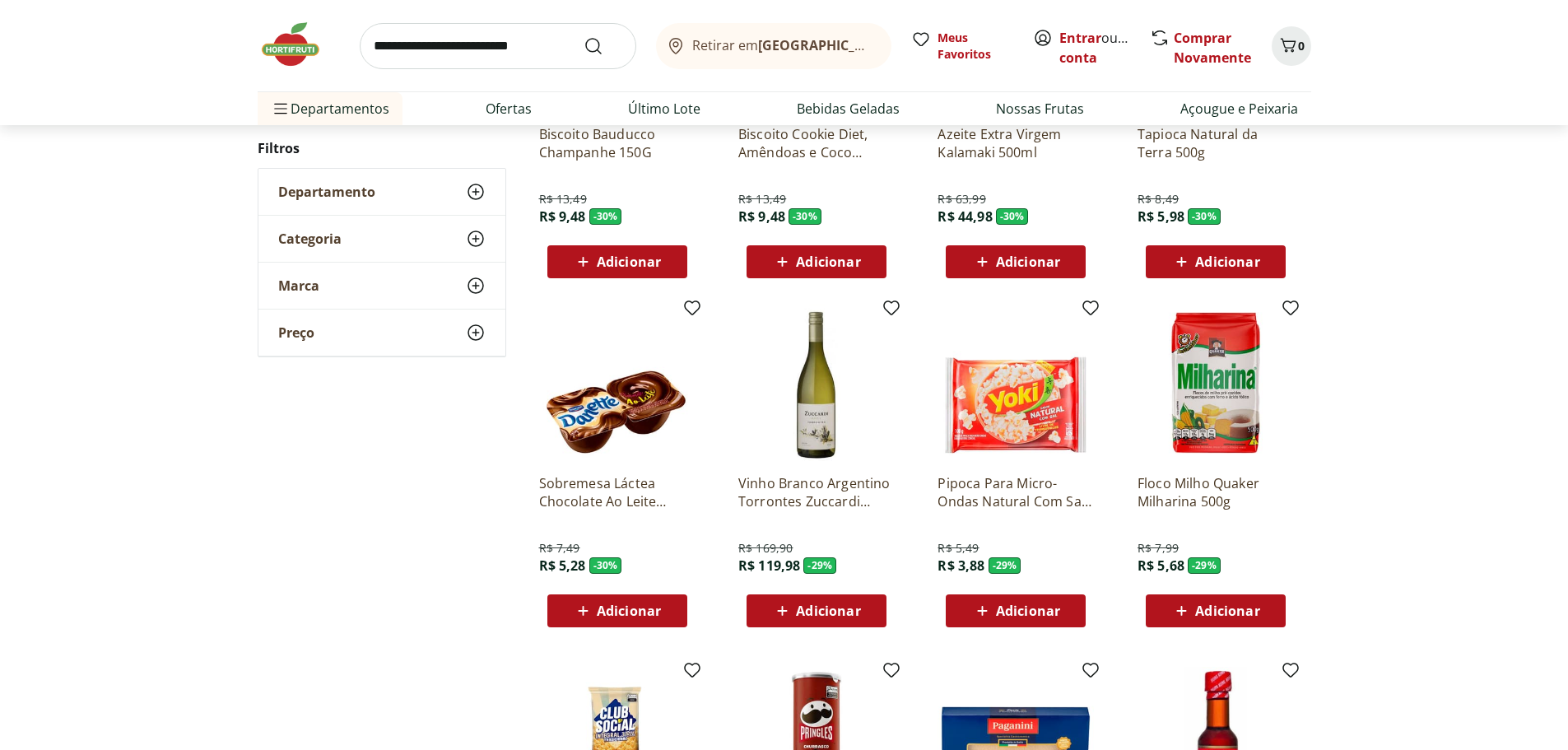
scroll to position [28974, 0]
